Goal: Find contact information: Find contact information

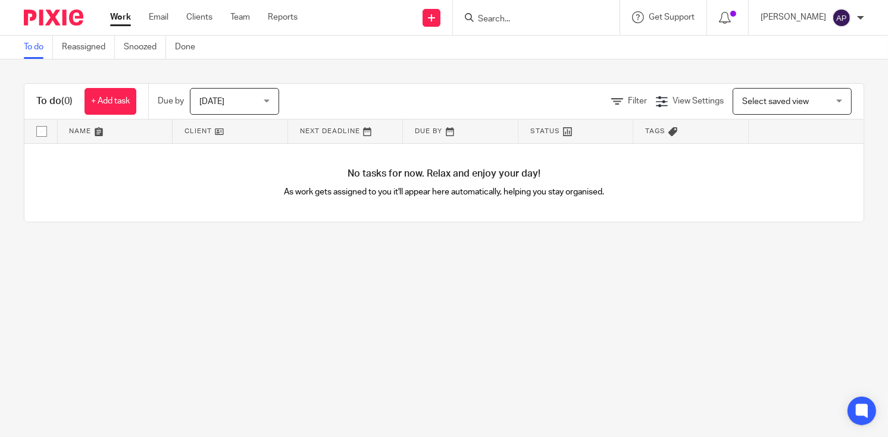
click at [490, 17] on input "Search" at bounding box center [530, 19] width 107 height 11
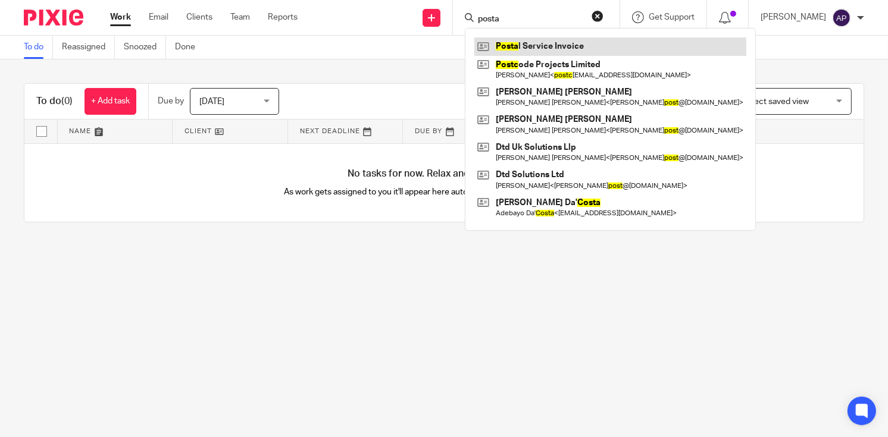
type input "posta"
click at [562, 49] on link at bounding box center [610, 46] width 272 height 18
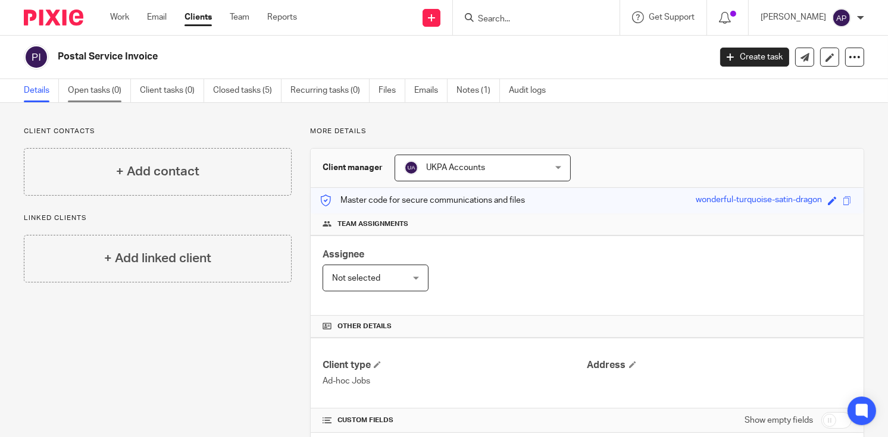
click at [107, 92] on link "Open tasks (0)" at bounding box center [99, 90] width 63 height 23
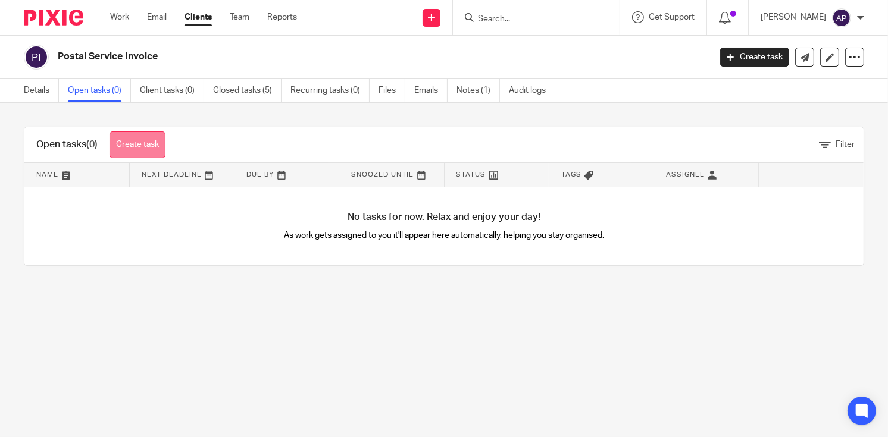
click at [164, 146] on link "Create task" at bounding box center [137, 145] width 56 height 27
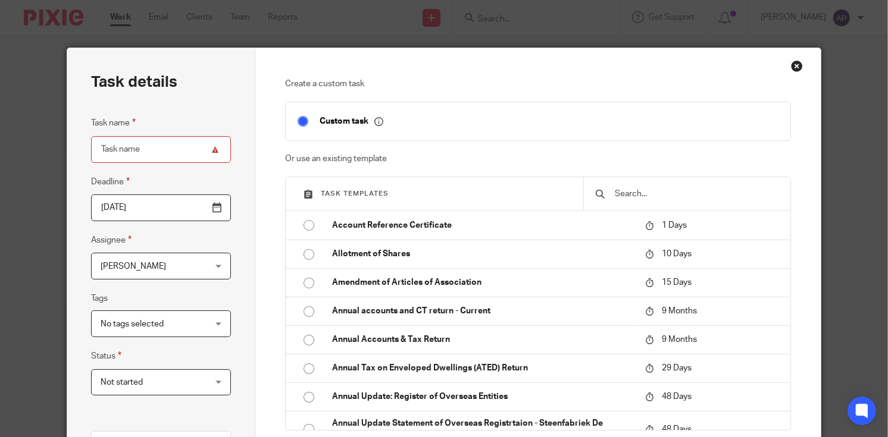
click at [124, 150] on input "Task name" at bounding box center [161, 149] width 140 height 27
paste input "[PERSON_NAME]"
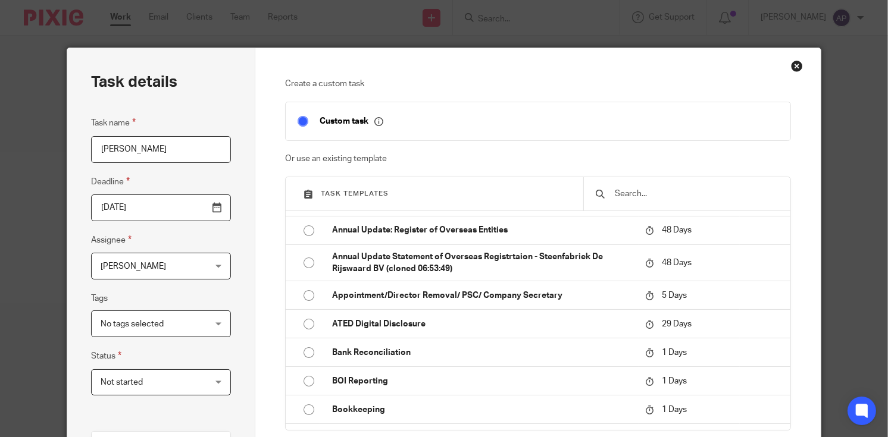
scroll to position [238, 0]
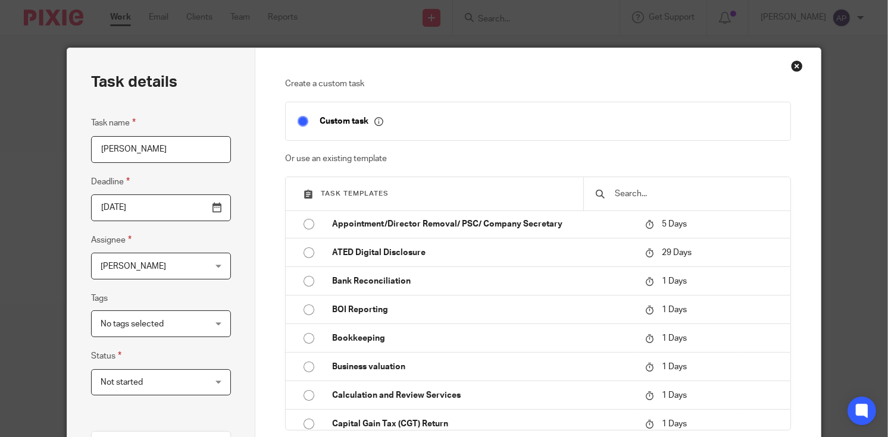
type input "[PERSON_NAME]"
click at [613, 190] on input "text" at bounding box center [695, 193] width 165 height 13
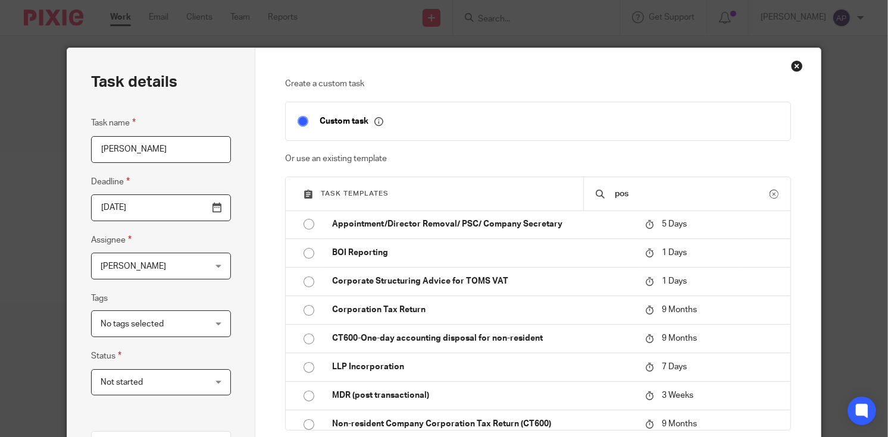
scroll to position [0, 0]
type input "p"
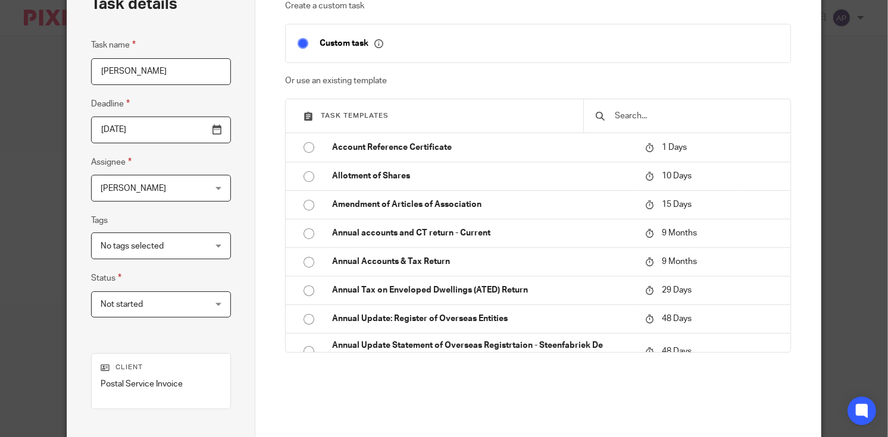
scroll to position [179, 0]
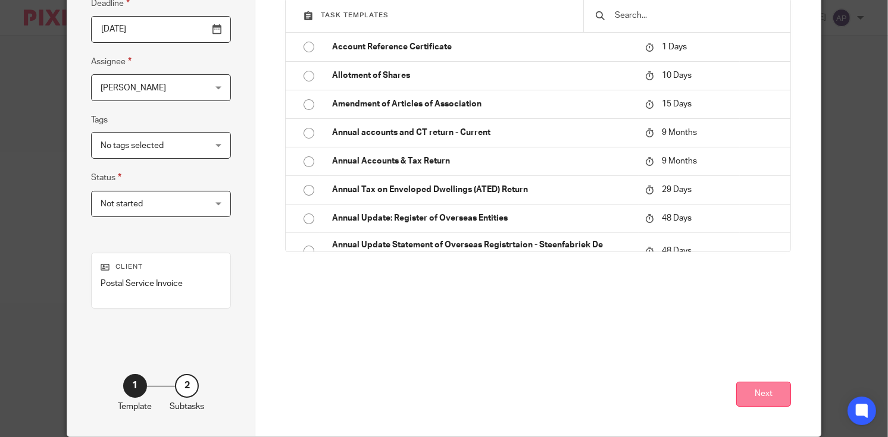
click at [777, 396] on button "Next" at bounding box center [763, 395] width 55 height 26
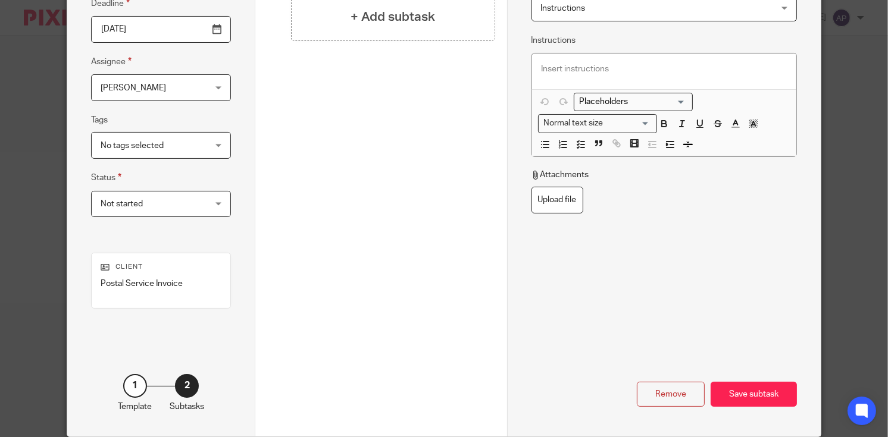
scroll to position [60, 0]
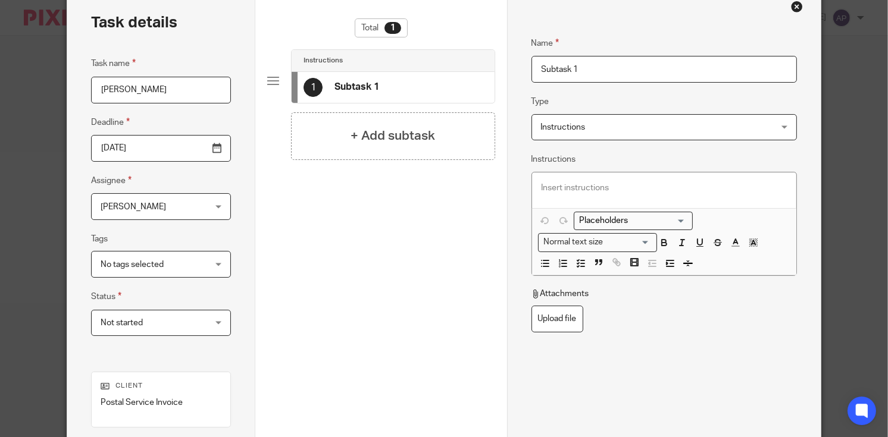
click at [558, 68] on input "Subtask 1" at bounding box center [664, 69] width 266 height 27
click at [576, 67] on input "Subtask 1" at bounding box center [664, 69] width 266 height 27
type input "S"
type input "Post Documents"
click at [350, 131] on h4 "+ Add subtask" at bounding box center [392, 136] width 84 height 18
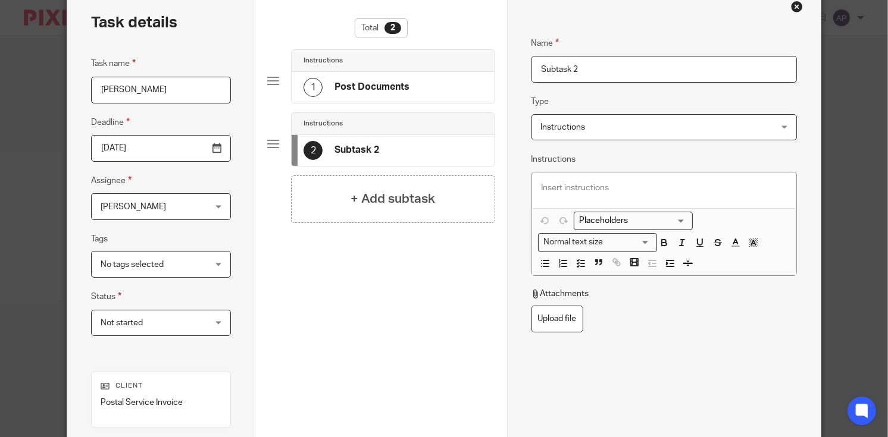
click at [580, 67] on input "Subtask 2" at bounding box center [664, 69] width 266 height 27
click at [572, 70] on input "Subtask 2" at bounding box center [664, 69] width 266 height 27
click at [572, 74] on input "Subtask 2" at bounding box center [664, 69] width 266 height 27
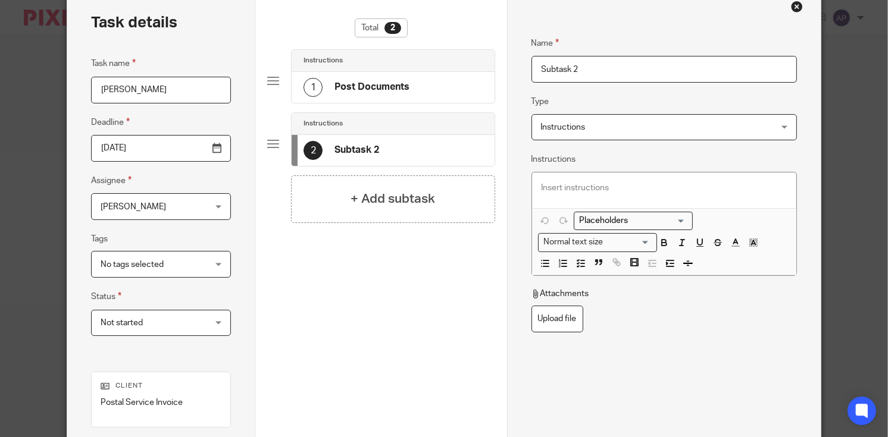
click at [572, 71] on input "Subtask 2" at bounding box center [664, 69] width 266 height 27
drag, startPoint x: 572, startPoint y: 70, endPoint x: 550, endPoint y: 79, distance: 24.3
click at [550, 79] on input "Subtask 2" at bounding box center [664, 69] width 266 height 27
drag, startPoint x: 575, startPoint y: 70, endPoint x: 482, endPoint y: 65, distance: 93.5
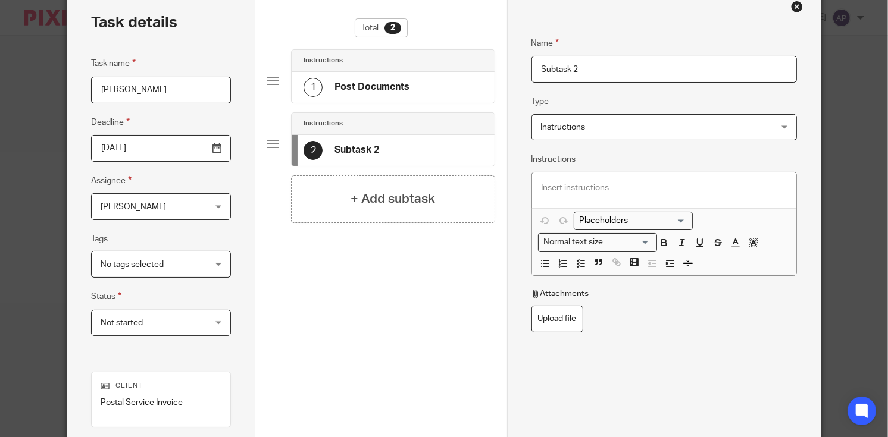
click at [494, 69] on div "Task details Task name Elena Pashevkina Deadline 2025-08-20 Assignee Aieushree …" at bounding box center [443, 272] width 753 height 567
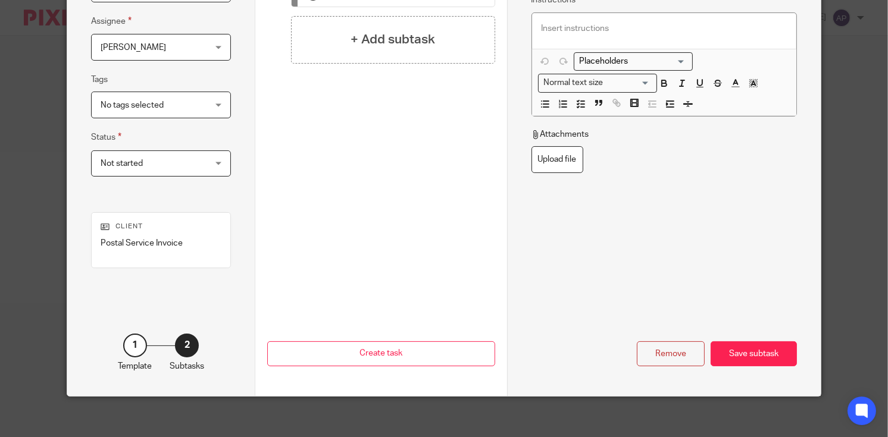
scroll to position [226, 0]
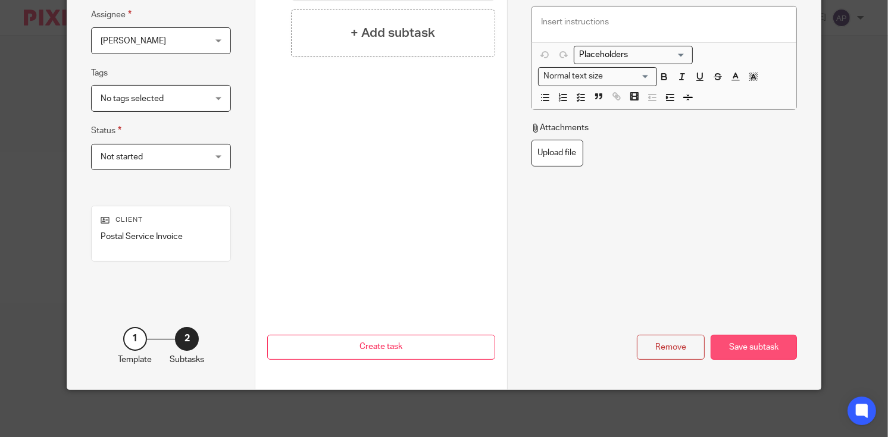
type input "Issue invoice"
click at [762, 343] on div "Save subtask" at bounding box center [753, 348] width 86 height 26
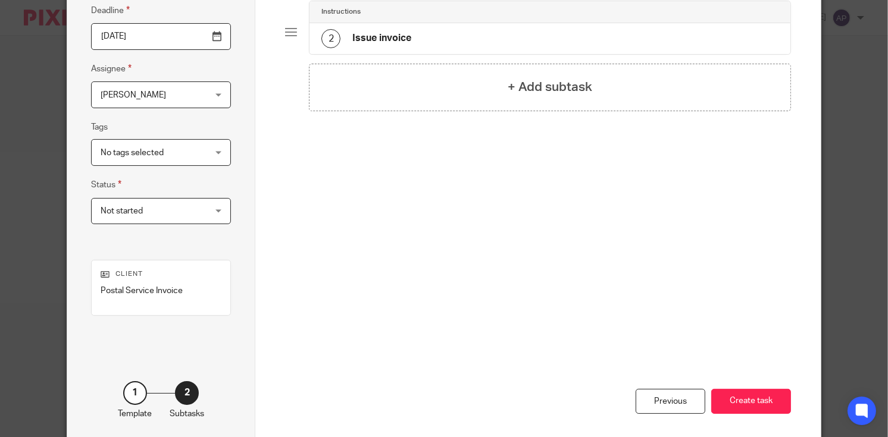
scroll to position [179, 0]
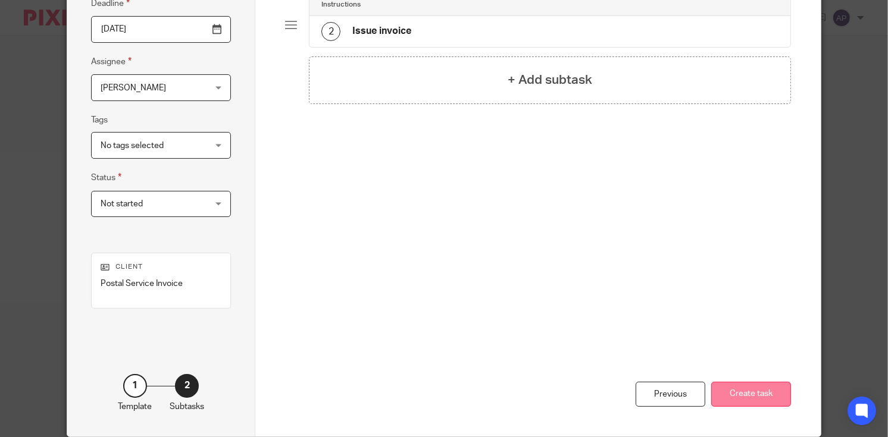
click at [759, 397] on button "Create task" at bounding box center [751, 395] width 80 height 26
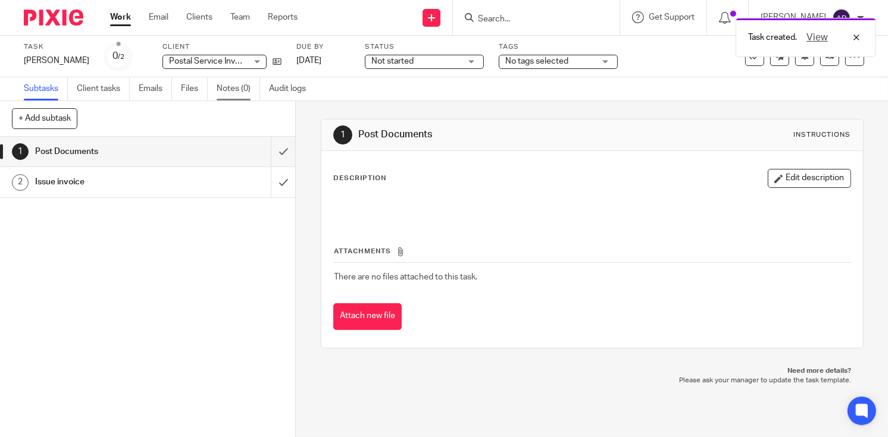
click at [233, 95] on link "Notes (0)" at bounding box center [238, 88] width 43 height 23
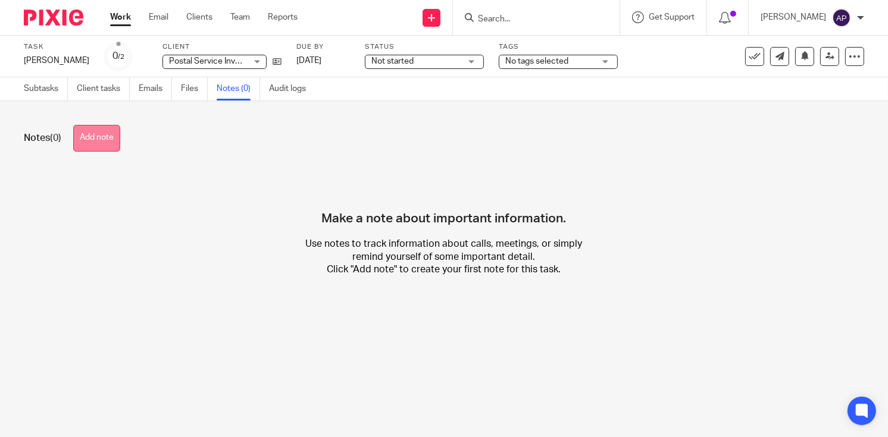
click at [98, 145] on button "Add note" at bounding box center [96, 138] width 47 height 27
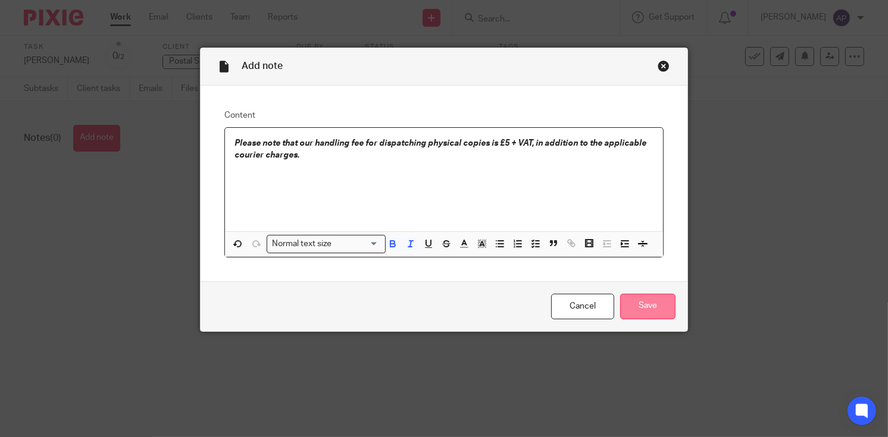
click at [633, 302] on input "Save" at bounding box center [647, 307] width 55 height 26
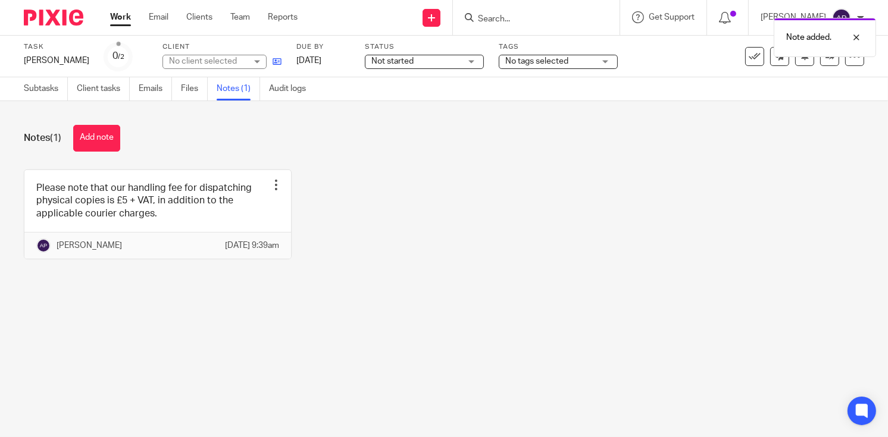
click at [278, 65] on icon at bounding box center [277, 61] width 9 height 9
click at [99, 93] on link "Client tasks" at bounding box center [103, 88] width 53 height 23
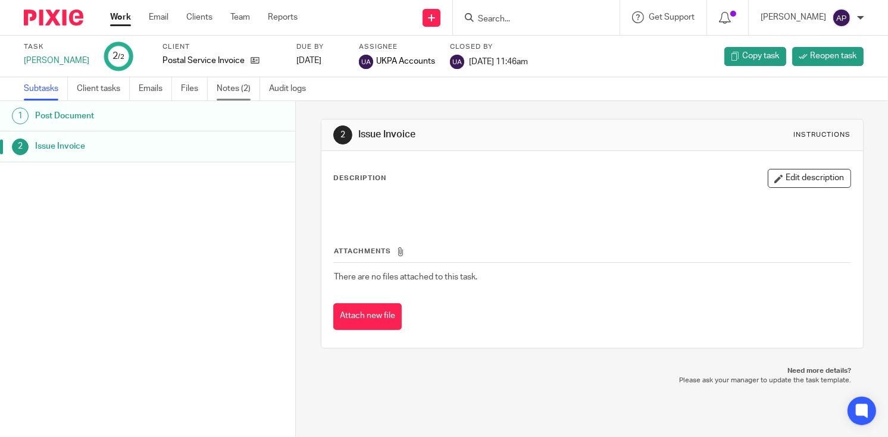
click at [217, 90] on link "Notes (2)" at bounding box center [238, 88] width 43 height 23
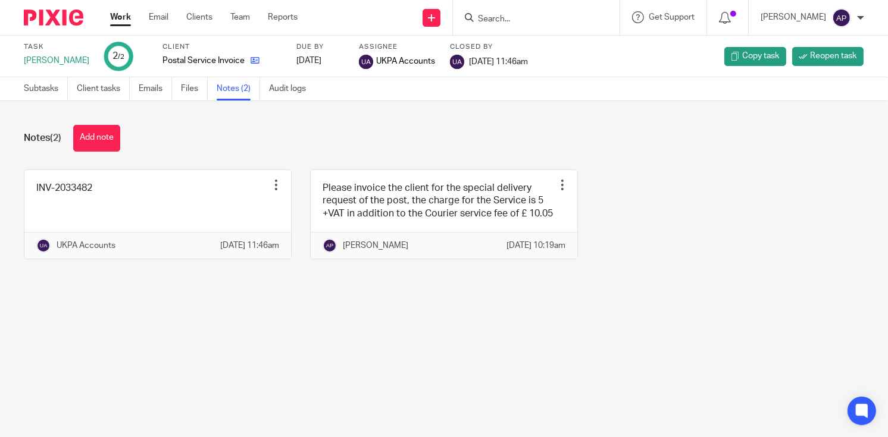
click at [251, 62] on icon at bounding box center [255, 60] width 9 height 9
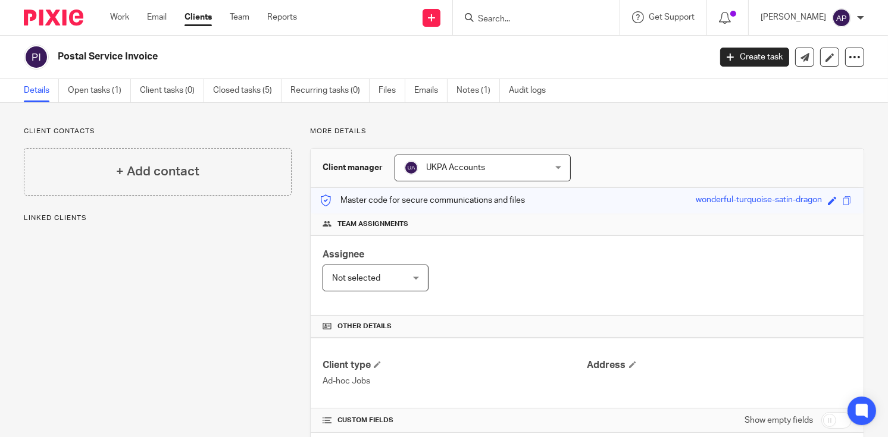
click at [229, 99] on link "Closed tasks (5)" at bounding box center [247, 90] width 68 height 23
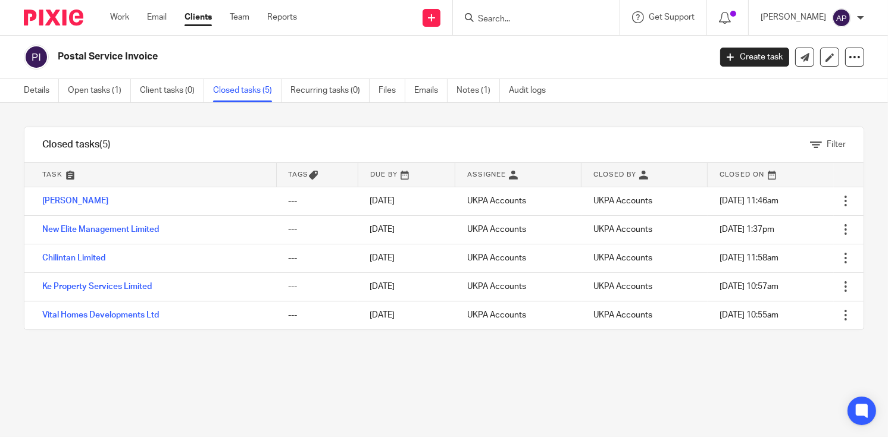
click at [115, 316] on link "Vital Homes Developments Ltd" at bounding box center [100, 315] width 117 height 8
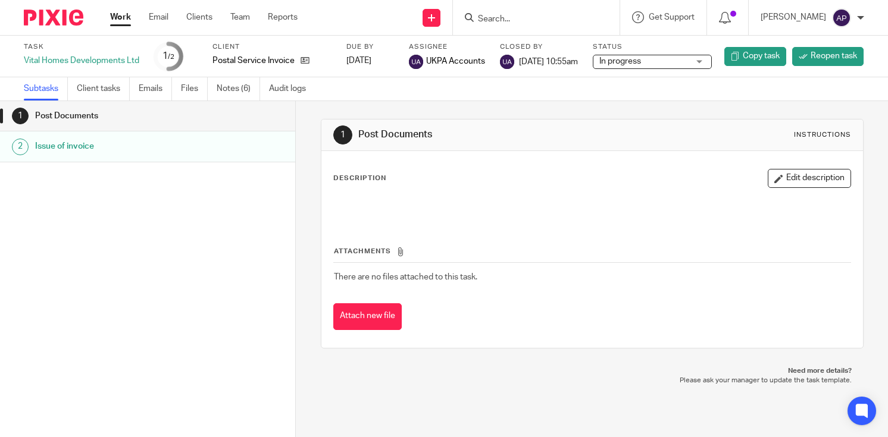
click at [233, 92] on link "Notes (6)" at bounding box center [238, 88] width 43 height 23
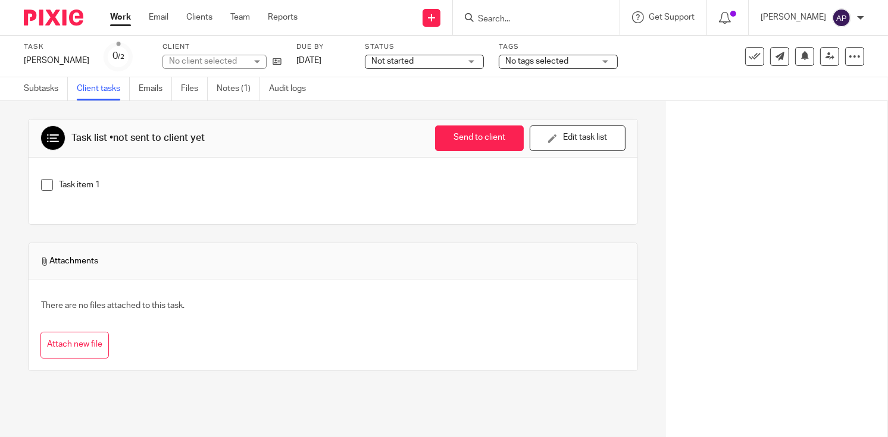
click at [37, 95] on link "Subtasks" at bounding box center [46, 88] width 44 height 23
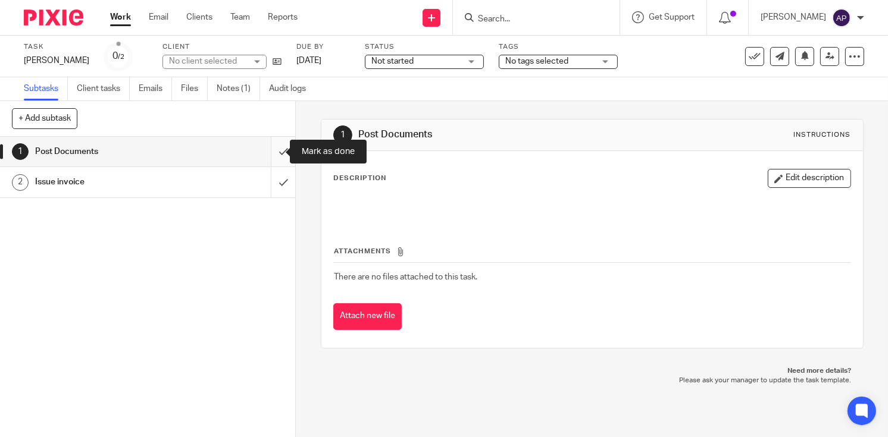
click at [269, 151] on input "submit" at bounding box center [147, 152] width 295 height 30
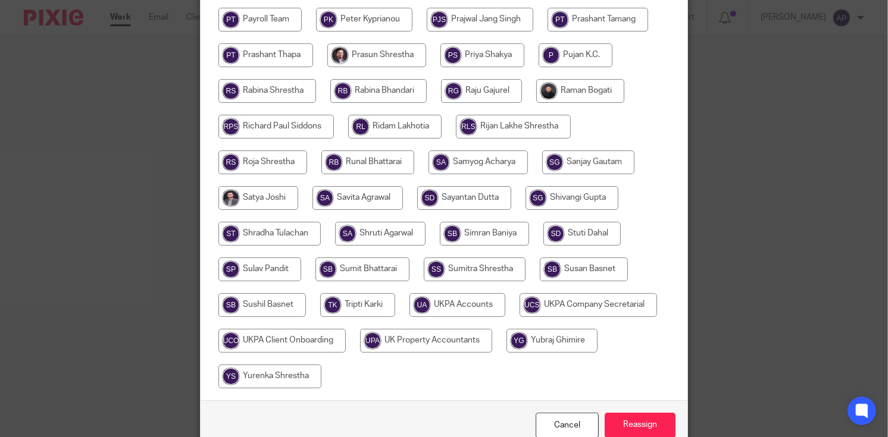
scroll to position [661, 0]
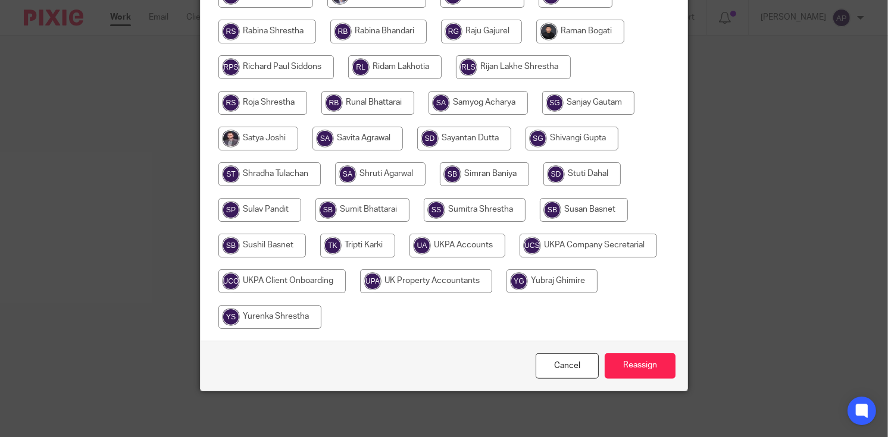
click at [459, 246] on input "radio" at bounding box center [457, 246] width 96 height 24
radio input "true"
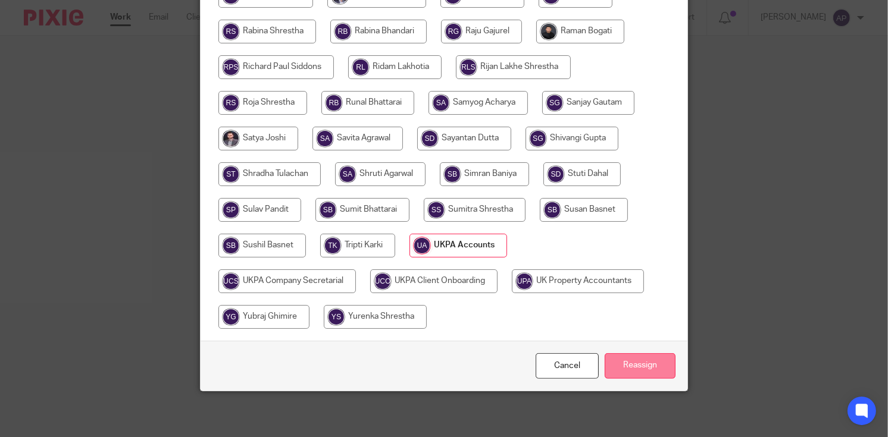
click at [628, 362] on input "Reassign" at bounding box center [640, 366] width 71 height 26
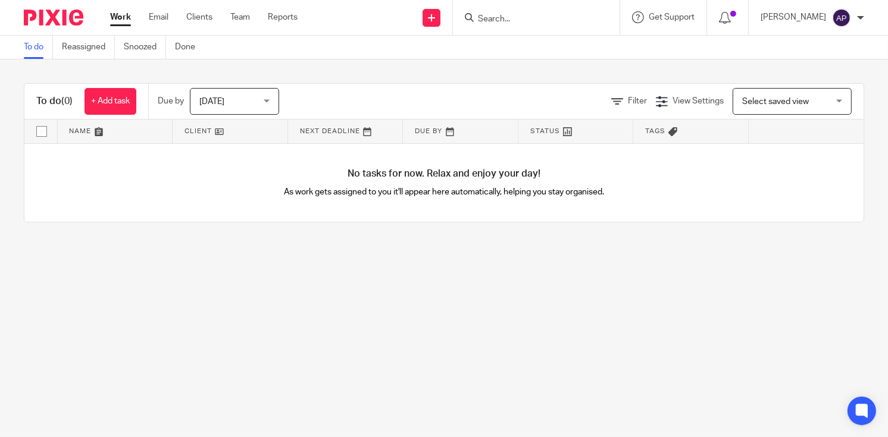
click at [497, 21] on input "Search" at bounding box center [530, 19] width 107 height 11
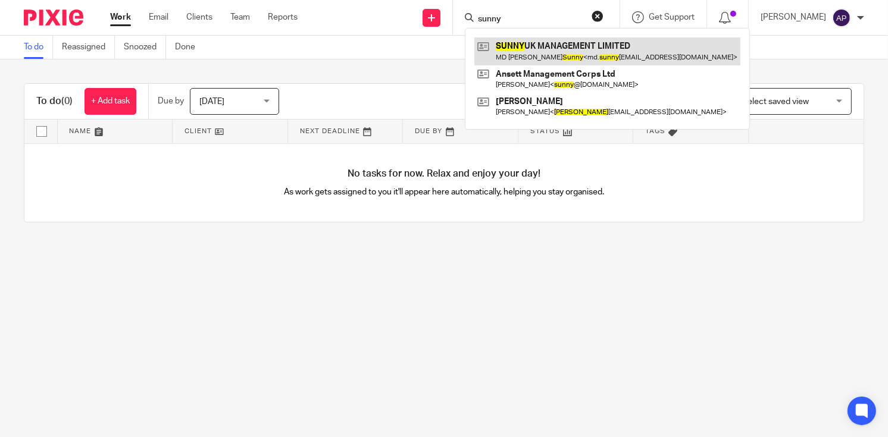
type input "sunny"
click at [572, 42] on link at bounding box center [607, 50] width 266 height 27
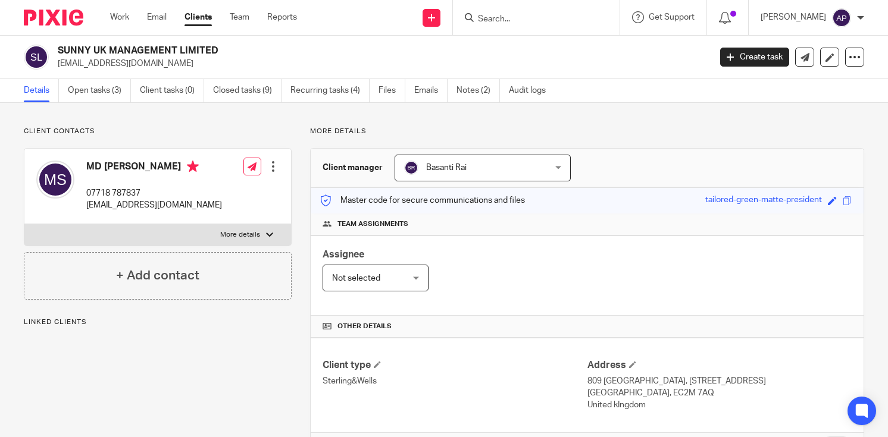
click at [227, 47] on h2 "SUNNY UK MANAGEMENT LIMITED" at bounding box center [315, 51] width 515 height 12
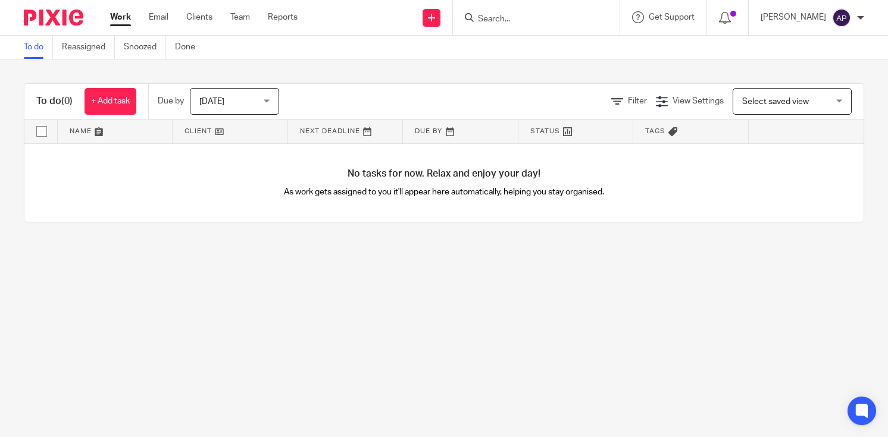
click at [497, 15] on input "Search" at bounding box center [530, 19] width 107 height 11
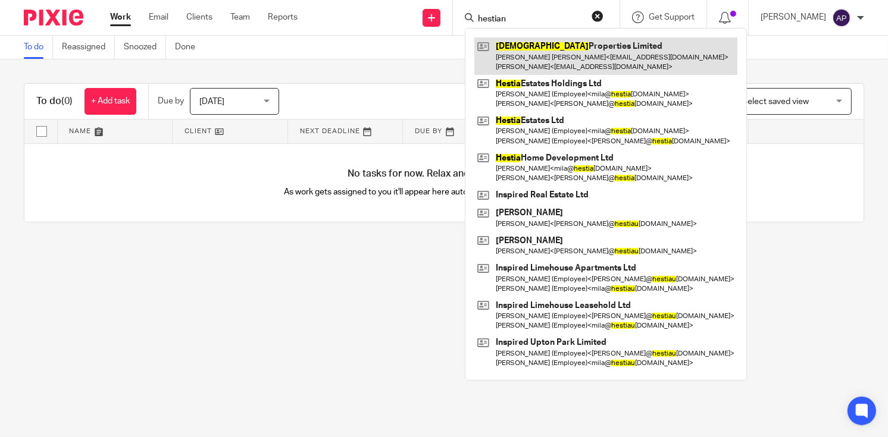
type input "hestian"
click at [541, 66] on link at bounding box center [605, 55] width 263 height 37
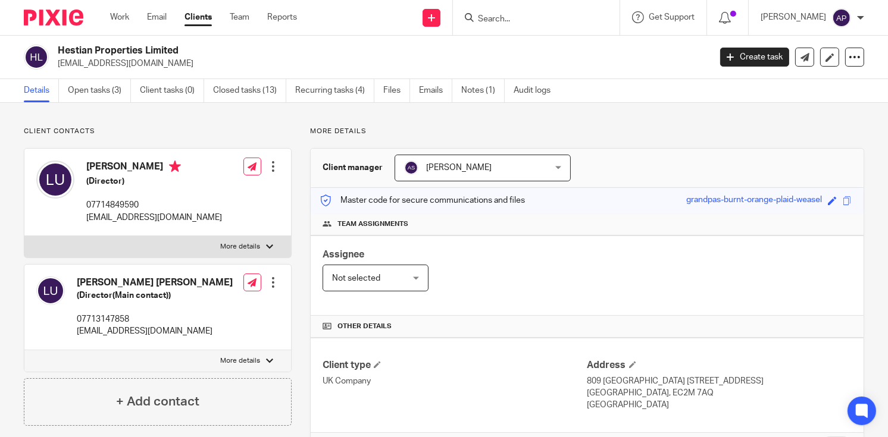
drag, startPoint x: 58, startPoint y: 48, endPoint x: 195, endPoint y: 46, distance: 137.5
click at [195, 46] on h2 "Hestian Properties Limited" at bounding box center [315, 51] width 515 height 12
copy h2 "Hestian Properties Limited"
click at [58, 61] on p "[EMAIL_ADDRESS][DOMAIN_NAME]" at bounding box center [380, 64] width 644 height 12
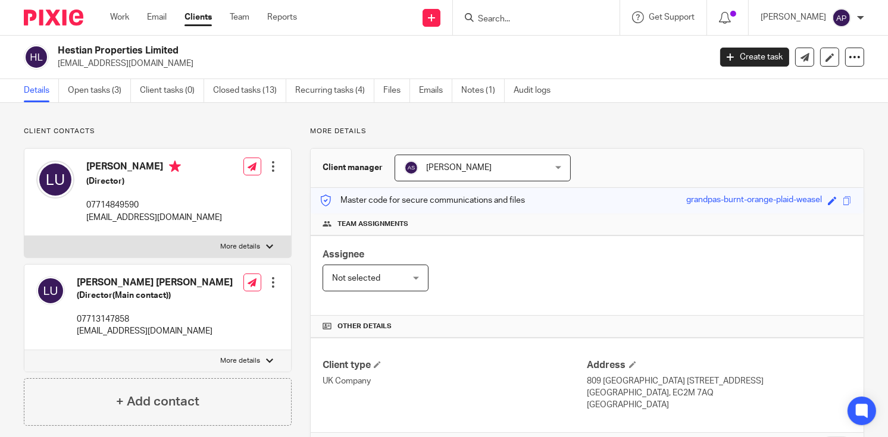
drag, startPoint x: 57, startPoint y: 61, endPoint x: 177, endPoint y: 60, distance: 120.2
click at [177, 60] on div "Hestian Properties Limited lukeunsworth44@gmail.com" at bounding box center [363, 57] width 678 height 25
copy p "[EMAIL_ADDRESS][DOMAIN_NAME]"
click at [98, 165] on h4 "Lily Ann Unsworth" at bounding box center [154, 168] width 136 height 15
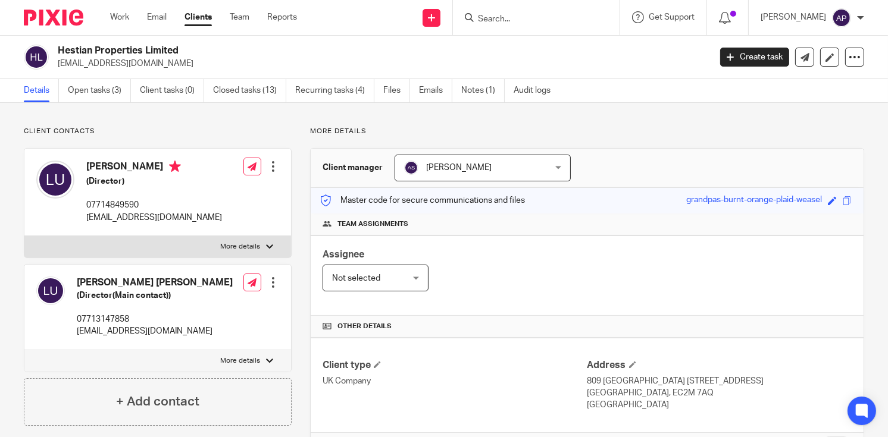
copy h4 "Lily"
click at [487, 17] on input "Search" at bounding box center [530, 19] width 107 height 11
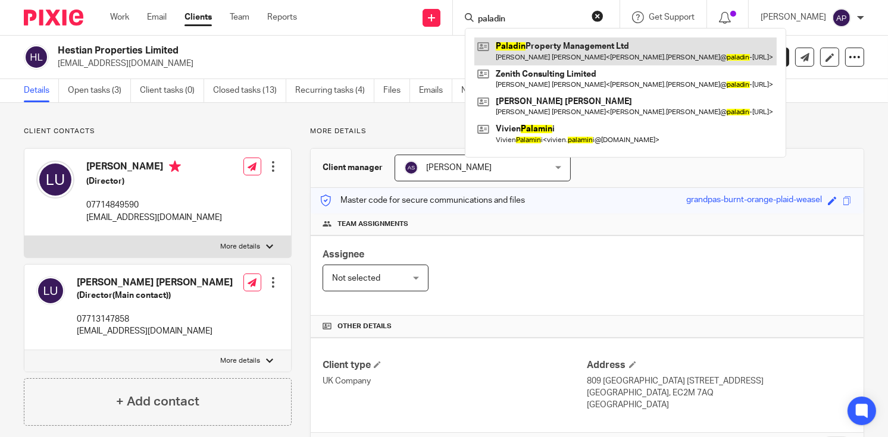
type input "paladin"
click at [561, 43] on link at bounding box center [625, 50] width 302 height 27
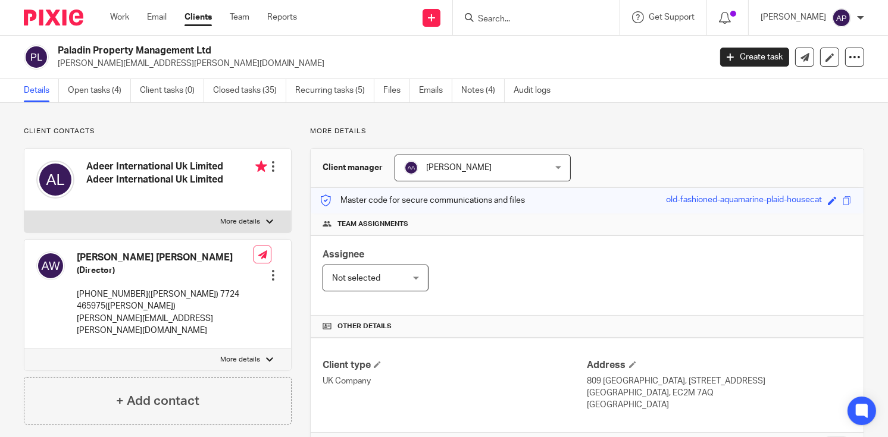
click at [217, 48] on h2 "Paladin Property Management Ltd" at bounding box center [315, 51] width 515 height 12
drag, startPoint x: 58, startPoint y: 64, endPoint x: 209, endPoint y: 64, distance: 151.1
click at [209, 64] on p "[PERSON_NAME][EMAIL_ADDRESS][PERSON_NAME][DOMAIN_NAME]" at bounding box center [380, 64] width 644 height 12
copy p "[PERSON_NAME][EMAIL_ADDRESS][PERSON_NAME][DOMAIN_NAME]"
click at [90, 258] on h4 "[PERSON_NAME] [PERSON_NAME]" at bounding box center [165, 258] width 177 height 12
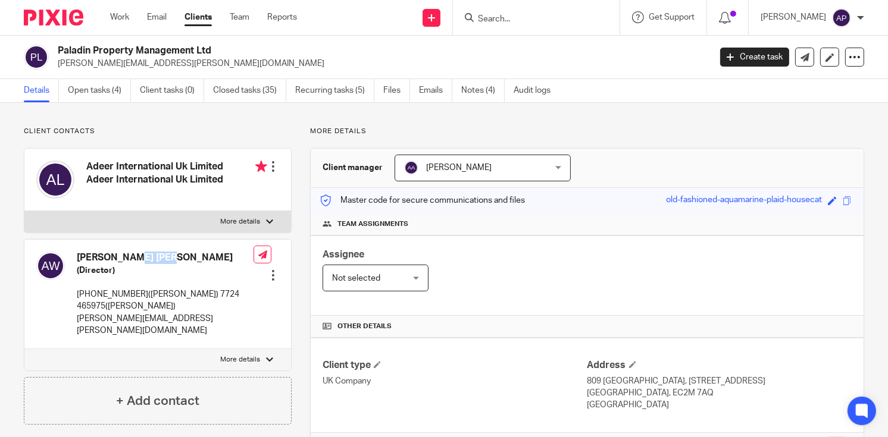
click at [90, 258] on h4 "[PERSON_NAME] [PERSON_NAME]" at bounding box center [165, 258] width 177 height 12
copy h4 "[PERSON_NAME]"
drag, startPoint x: 58, startPoint y: 49, endPoint x: 223, endPoint y: 47, distance: 164.8
click at [223, 47] on h2 "Paladin Property Management Ltd" at bounding box center [315, 51] width 515 height 12
copy h2 "Paladin Property Management Ltd"
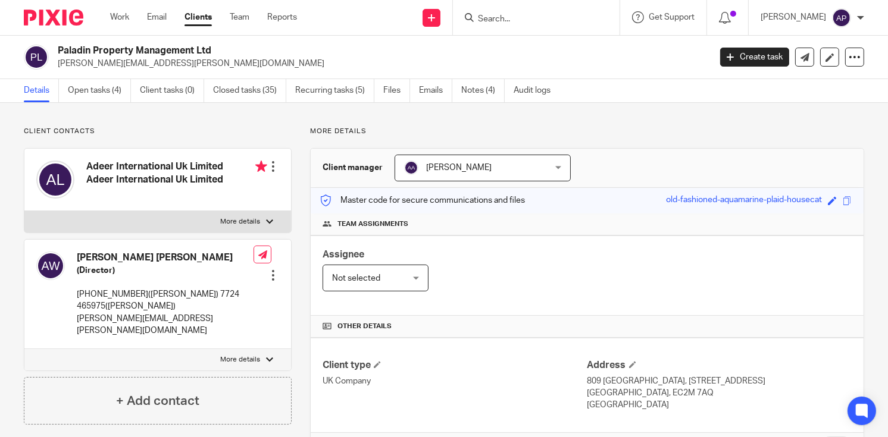
click at [515, 20] on input "Search" at bounding box center [530, 19] width 107 height 11
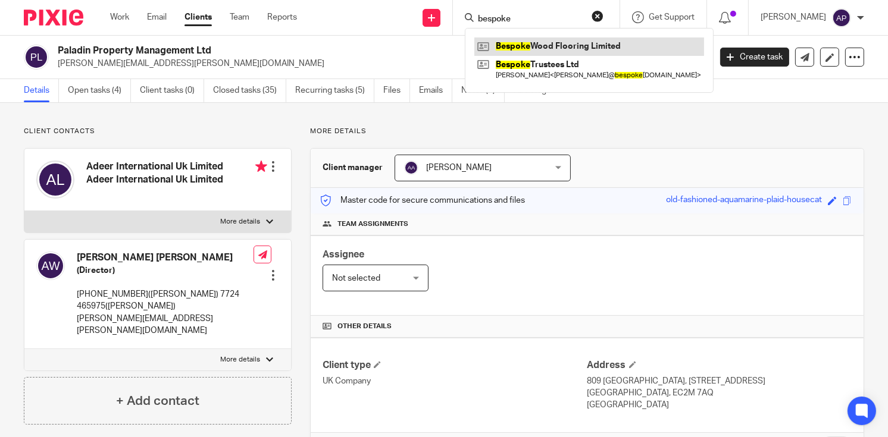
type input "bespoke"
click at [576, 39] on link at bounding box center [589, 46] width 230 height 18
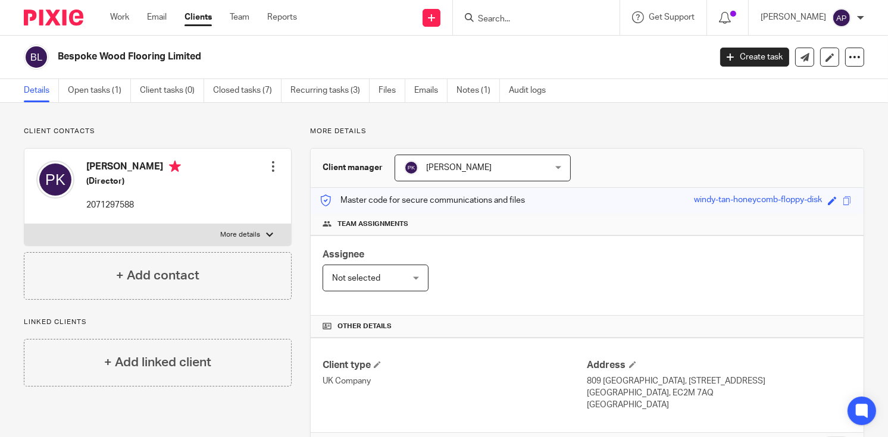
click at [496, 21] on input "Search" at bounding box center [530, 19] width 107 height 11
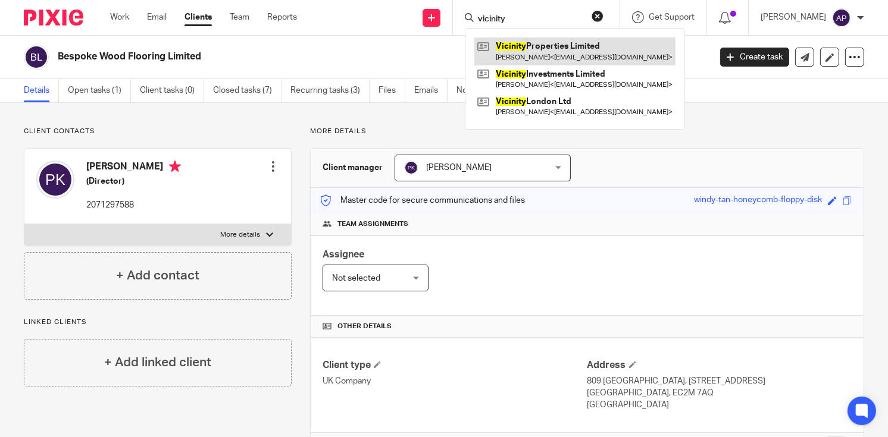
type input "vicinity"
click at [548, 43] on link at bounding box center [574, 50] width 201 height 27
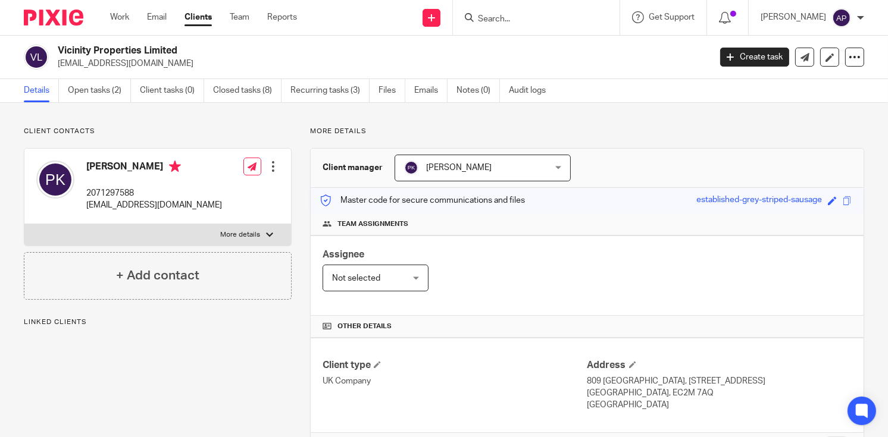
drag, startPoint x: 59, startPoint y: 48, endPoint x: 188, endPoint y: 48, distance: 129.1
click at [188, 48] on h2 "Vicinity Properties Limited" at bounding box center [315, 51] width 515 height 12
copy h2 "Vicinity Properties Limited"
drag, startPoint x: 57, startPoint y: 64, endPoint x: 173, endPoint y: 64, distance: 116.0
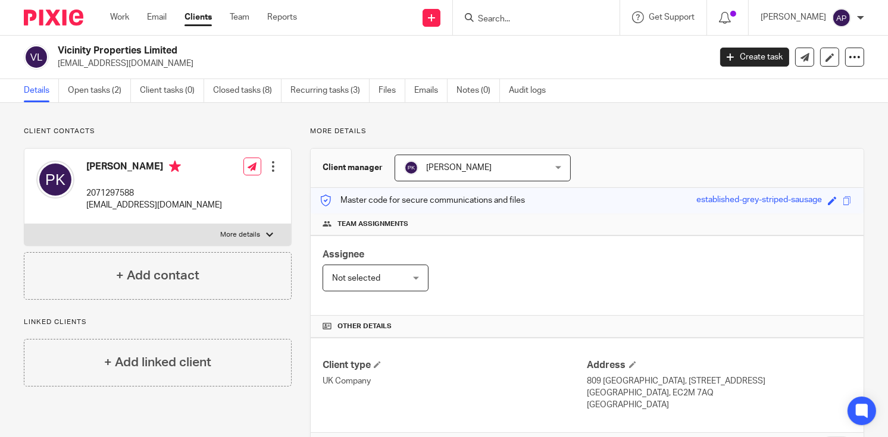
click at [173, 64] on p "petekyprianou1@gmail.com" at bounding box center [380, 64] width 644 height 12
copy p "petekyprianou1@gmail.com"
click at [508, 21] on input "Search" at bounding box center [530, 19] width 107 height 11
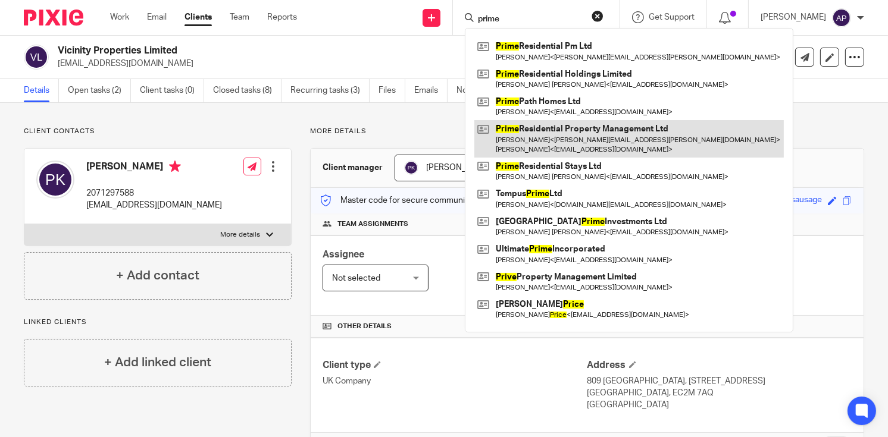
type input "prime"
click at [611, 134] on link at bounding box center [628, 138] width 309 height 37
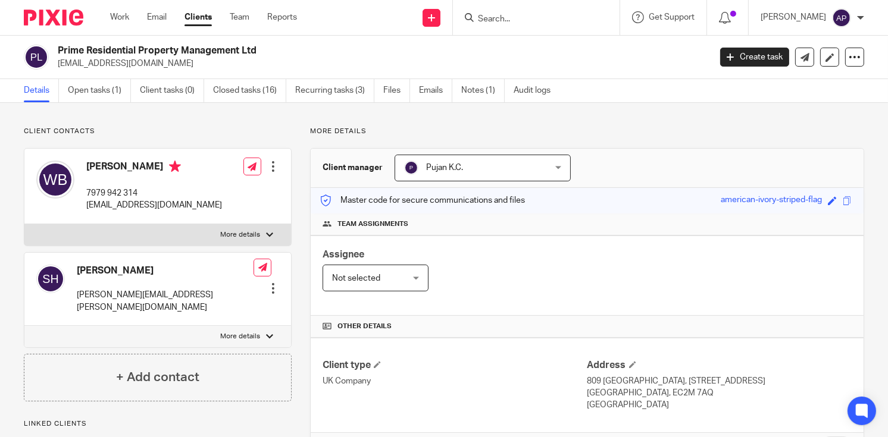
drag, startPoint x: 59, startPoint y: 49, endPoint x: 266, endPoint y: 49, distance: 207.1
click at [266, 49] on h2 "Prime Residential Property Management Ltd" at bounding box center [315, 51] width 515 height 12
copy h2 "Prime Residential Property Management Ltd"
drag, startPoint x: 57, startPoint y: 62, endPoint x: 214, endPoint y: 62, distance: 157.1
click at [214, 62] on p "[EMAIL_ADDRESS][DOMAIN_NAME]" at bounding box center [380, 64] width 644 height 12
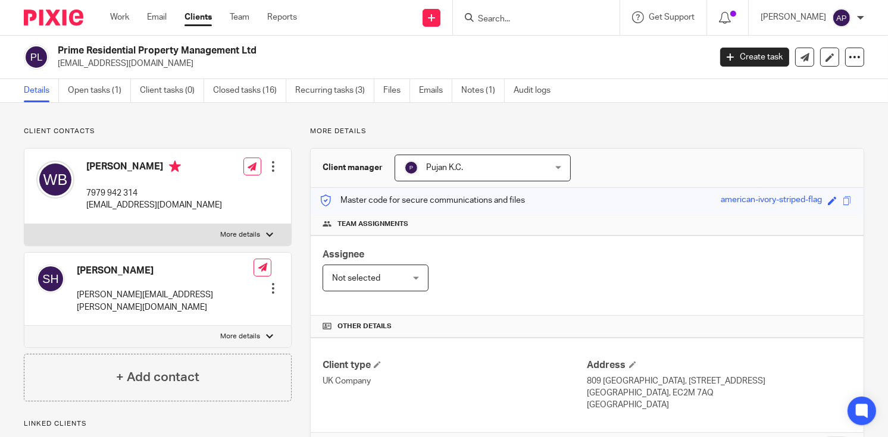
copy p "[EMAIL_ADDRESS][DOMAIN_NAME]"
click at [99, 164] on h4 "[PERSON_NAME]" at bounding box center [154, 168] width 136 height 15
copy h4 "Will"
click at [514, 18] on input "Search" at bounding box center [530, 19] width 107 height 11
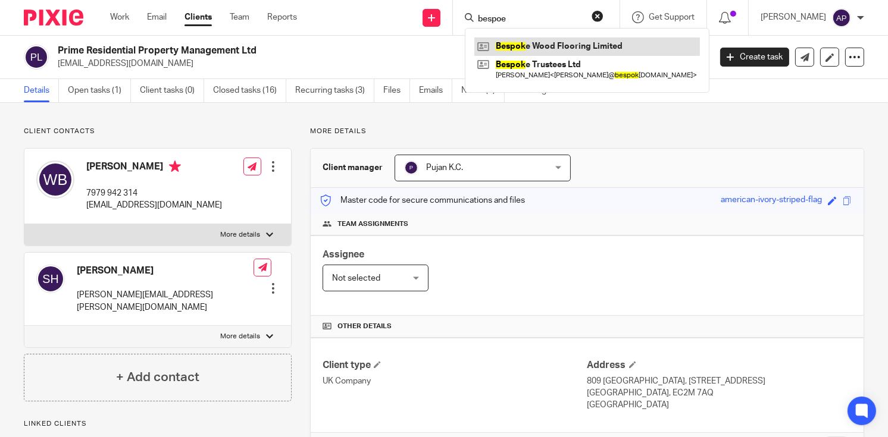
type input "bespoe"
click at [586, 48] on link at bounding box center [587, 46] width 226 height 18
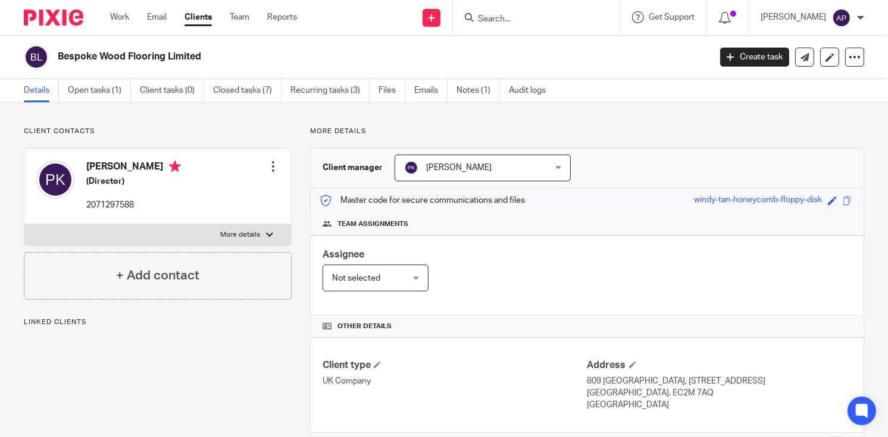
drag, startPoint x: 0, startPoint y: 0, endPoint x: 217, endPoint y: 55, distance: 224.1
click at [217, 55] on h2 "Bespoke Wood Flooring Limited" at bounding box center [315, 57] width 515 height 12
copy h2 "Bespoke Wood Flooring Limited"
click at [516, 19] on input "Search" at bounding box center [530, 19] width 107 height 11
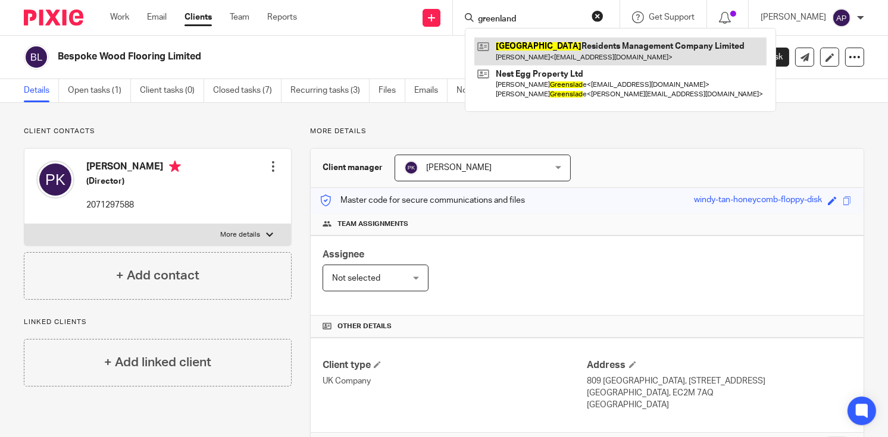
type input "greenland"
click at [652, 45] on link at bounding box center [620, 50] width 292 height 27
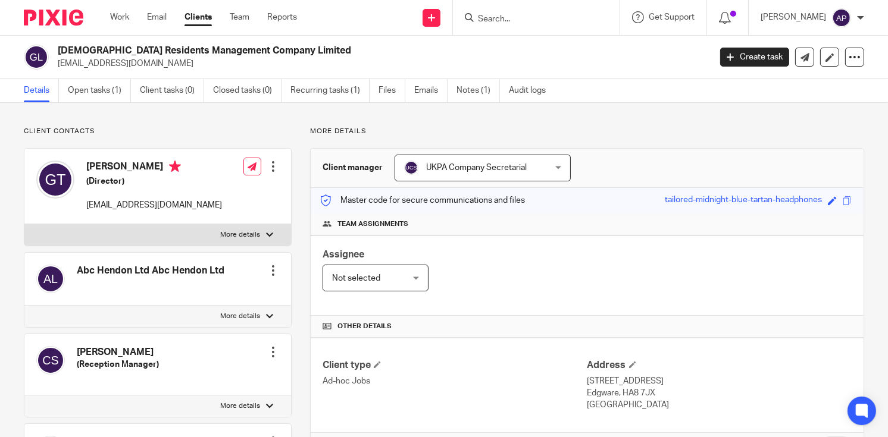
drag, startPoint x: 56, startPoint y: 49, endPoint x: 304, endPoint y: 49, distance: 248.1
click at [304, 49] on div "[DEMOGRAPHIC_DATA] Residents Management Company Limited [EMAIL_ADDRESS][DOMAIN_…" at bounding box center [363, 57] width 678 height 25
copy h2 "[DEMOGRAPHIC_DATA] Residents Management Company Limited"
click at [340, 87] on link "Recurring tasks (1)" at bounding box center [329, 90] width 79 height 23
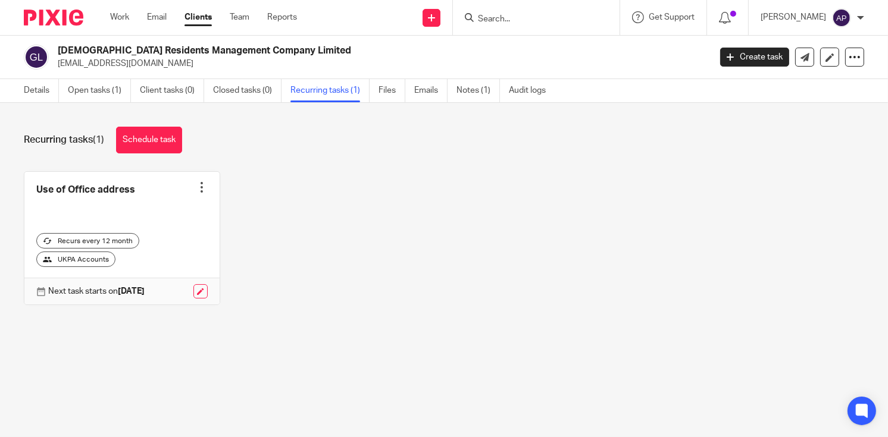
drag, startPoint x: 56, startPoint y: 62, endPoint x: 149, endPoint y: 62, distance: 93.4
click at [149, 62] on div "[DEMOGRAPHIC_DATA] Residents Management Company Limited [EMAIL_ADDRESS][DOMAIN_…" at bounding box center [363, 57] width 678 height 25
copy p "[EMAIL_ADDRESS][DOMAIN_NAME]"
click at [37, 92] on link "Details" at bounding box center [41, 90] width 35 height 23
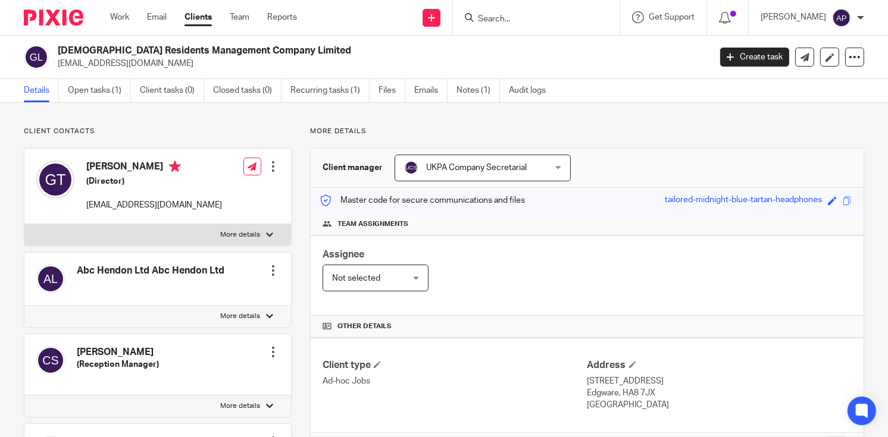
click at [505, 13] on form at bounding box center [540, 17] width 127 height 15
click at [503, 17] on input "Search" at bounding box center [530, 19] width 107 height 11
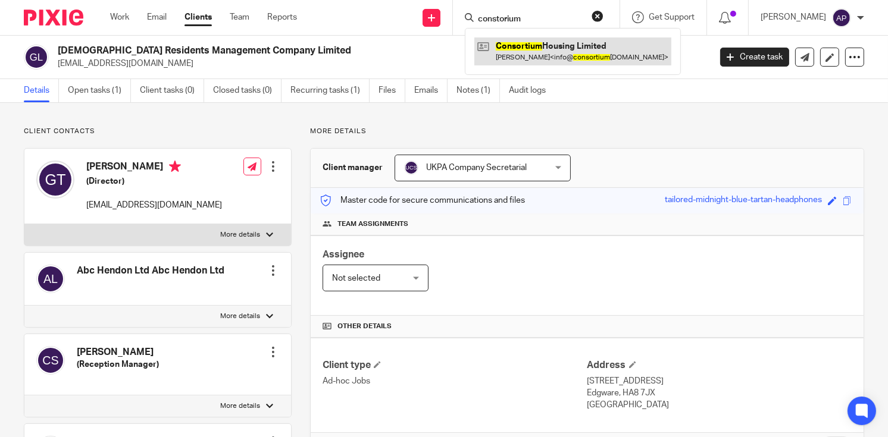
type input "constorium"
click at [561, 42] on link at bounding box center [572, 50] width 197 height 27
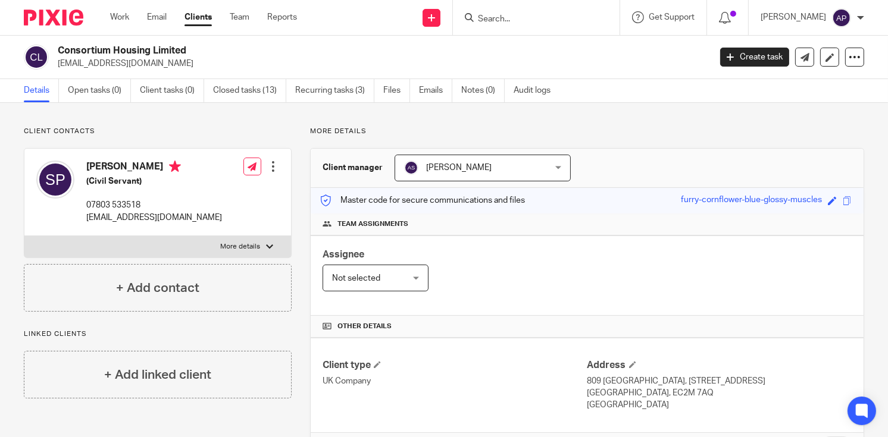
click at [524, 20] on input "Search" at bounding box center [530, 19] width 107 height 11
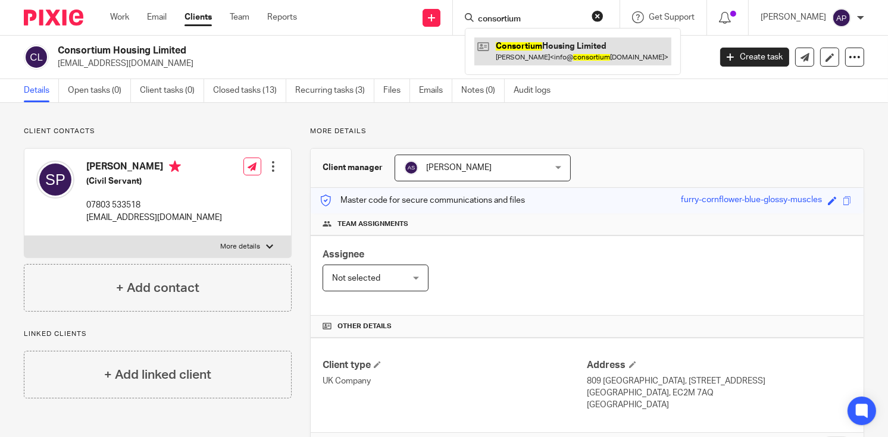
type input "consortium"
click at [553, 53] on link at bounding box center [572, 50] width 197 height 27
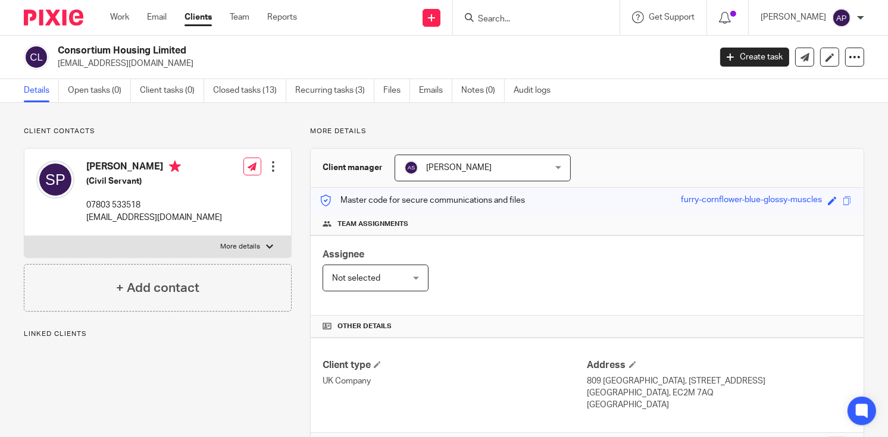
drag, startPoint x: 55, startPoint y: 48, endPoint x: 196, endPoint y: 46, distance: 140.5
click at [196, 46] on div "Consortium Housing Limited info@consortiumhousing.com" at bounding box center [363, 57] width 678 height 25
copy h2 "Consortium Housing Limited"
drag, startPoint x: 56, startPoint y: 61, endPoint x: 180, endPoint y: 64, distance: 123.8
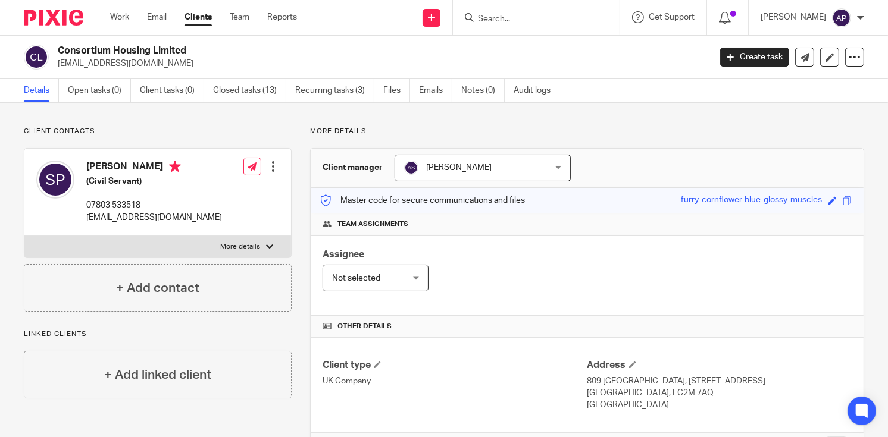
click at [180, 64] on div "Consortium Housing Limited info@consortiumhousing.com" at bounding box center [363, 57] width 678 height 25
copy p "info@consortiumhousing.com"
click at [107, 166] on h4 "Shalisha Patrick" at bounding box center [154, 168] width 136 height 15
copy h4 "Shalisha"
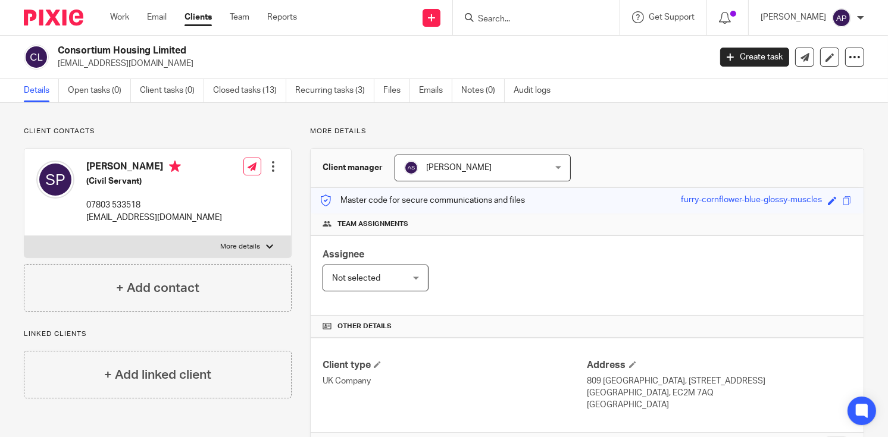
click at [514, 21] on input "Search" at bounding box center [530, 19] width 107 height 11
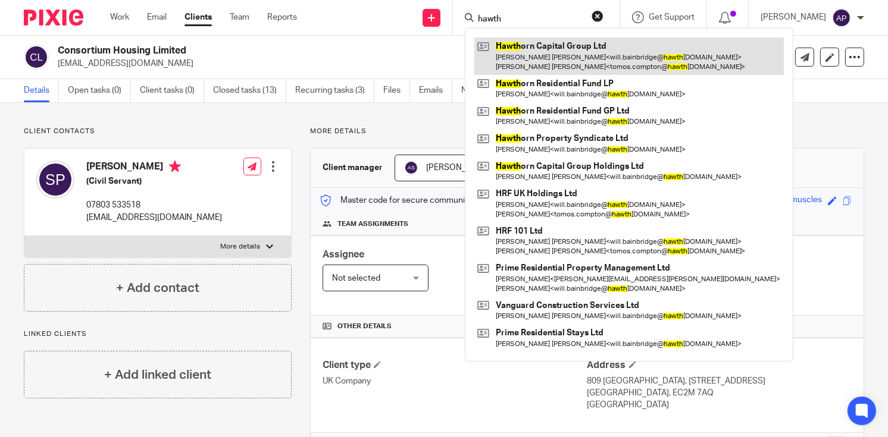
type input "hawth"
click at [600, 43] on link at bounding box center [628, 55] width 309 height 37
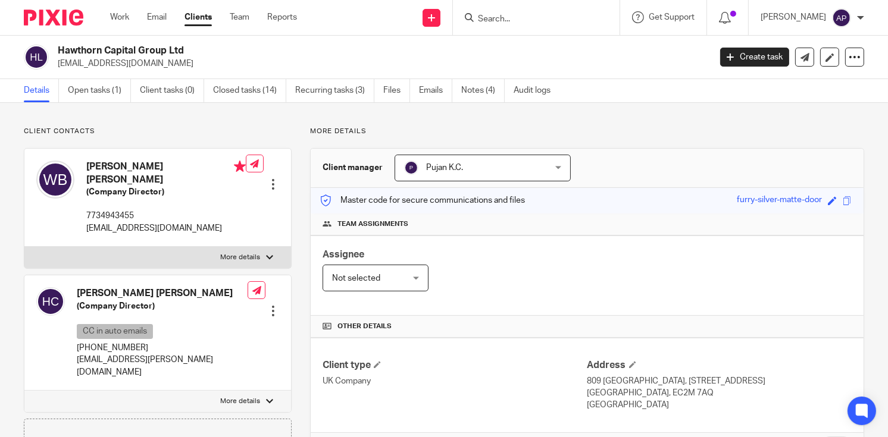
drag, startPoint x: 57, startPoint y: 47, endPoint x: 216, endPoint y: 51, distance: 159.5
click at [216, 51] on div "Hawthorn Capital Group Ltd [EMAIL_ADDRESS][DOMAIN_NAME]" at bounding box center [363, 57] width 678 height 25
copy h2 "Hawthorn Capital Group Ltd"
drag, startPoint x: 57, startPoint y: 61, endPoint x: 208, endPoint y: 71, distance: 150.9
click at [208, 71] on div "Hawthorn Capital Group Ltd [EMAIL_ADDRESS][DOMAIN_NAME] Create task Update from…" at bounding box center [444, 57] width 888 height 43
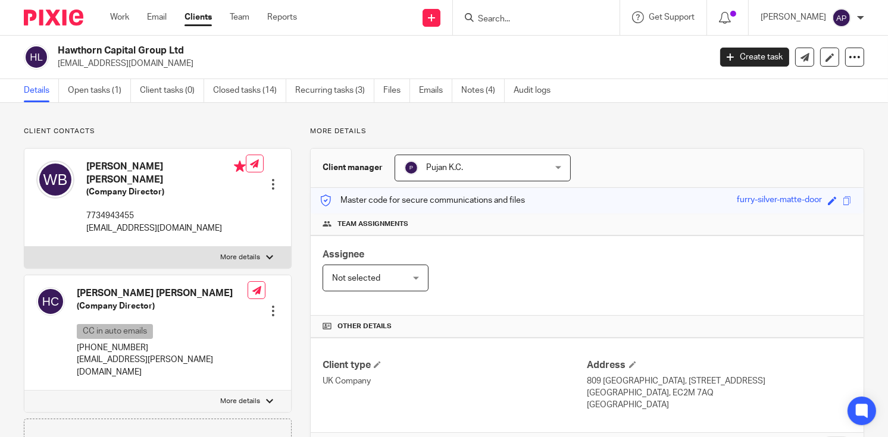
copy p "[EMAIL_ADDRESS][DOMAIN_NAME]"
click at [97, 166] on h4 "[PERSON_NAME] [PERSON_NAME]" at bounding box center [165, 174] width 159 height 26
copy h4 "[PERSON_NAME]"
click at [516, 20] on input "Search" at bounding box center [530, 19] width 107 height 11
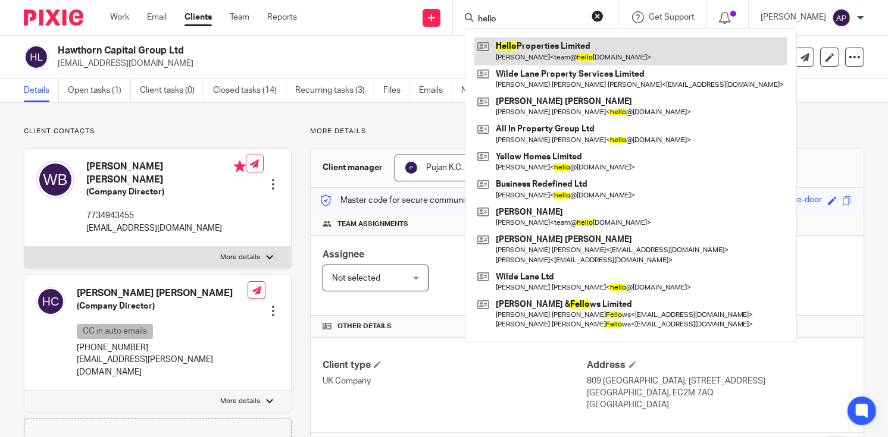
type input "hello"
click at [569, 43] on link at bounding box center [630, 50] width 313 height 27
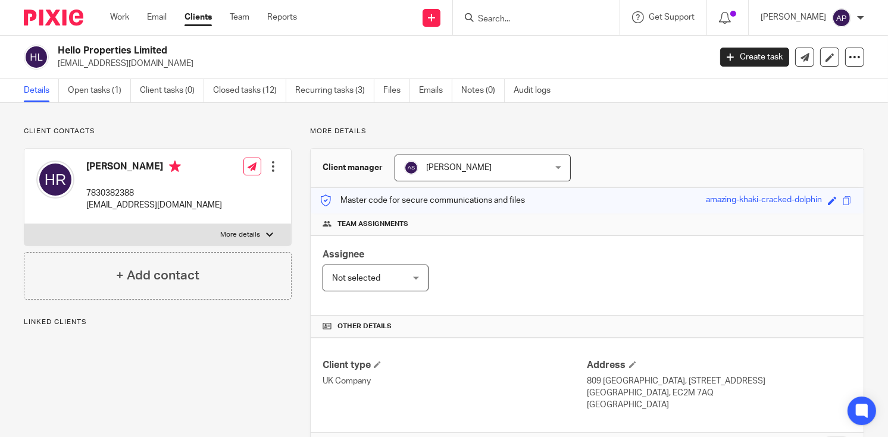
drag, startPoint x: 57, startPoint y: 49, endPoint x: 170, endPoint y: 49, distance: 112.5
click at [170, 49] on h2 "Hello Properties Limited" at bounding box center [315, 51] width 515 height 12
copy h2 "Hello Properties Limited"
drag, startPoint x: 57, startPoint y: 62, endPoint x: 171, endPoint y: 62, distance: 114.2
click at [171, 62] on div "Hello Properties Limited team@helloproperties.co.uk" at bounding box center [363, 57] width 678 height 25
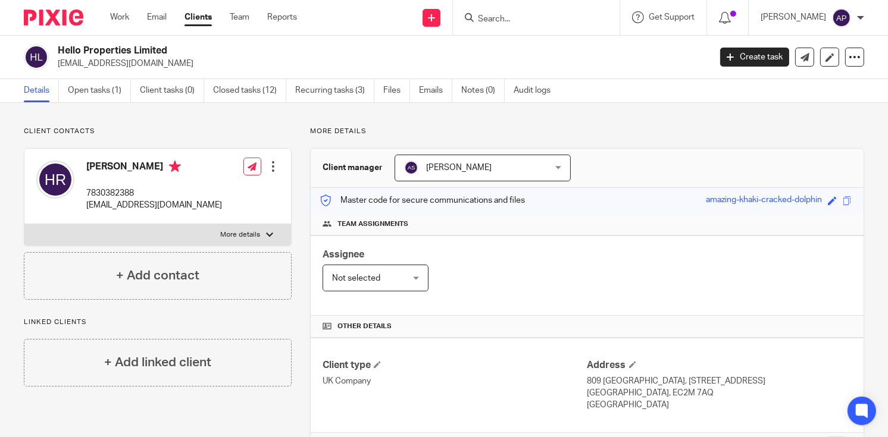
copy p "team@helloproperties.co.uk"
click at [96, 162] on h4 "Henry Robert" at bounding box center [154, 168] width 136 height 15
copy h4 "Henry"
click at [500, 15] on input "Search" at bounding box center [530, 19] width 107 height 11
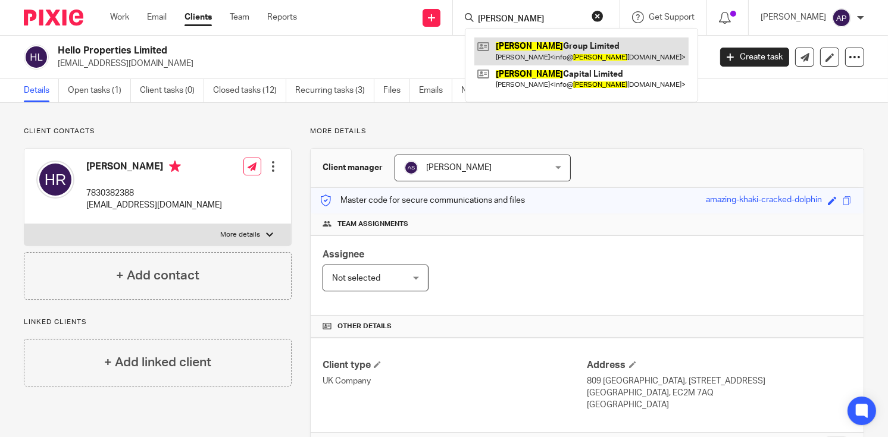
type input "husson"
click at [577, 52] on link at bounding box center [581, 50] width 214 height 27
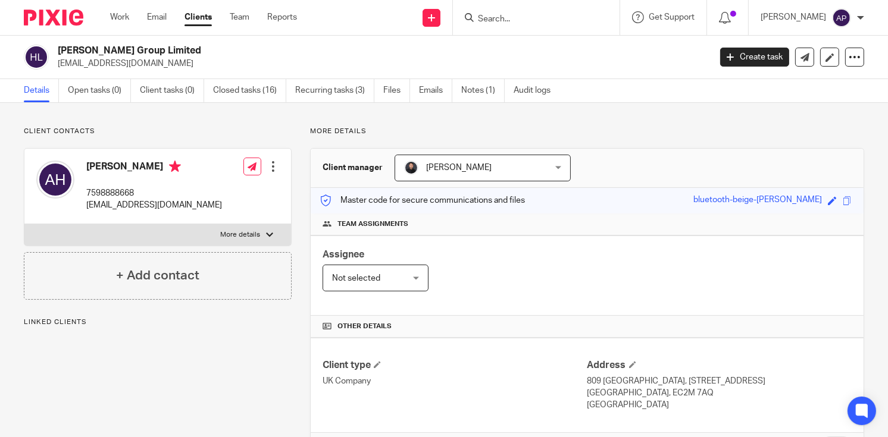
click at [160, 47] on div "[PERSON_NAME] Group Limited [EMAIL_ADDRESS][DOMAIN_NAME]" at bounding box center [363, 57] width 678 height 25
drag, startPoint x: 57, startPoint y: 62, endPoint x: 154, endPoint y: 62, distance: 97.0
click at [154, 62] on div "Husson Group Limited info@hussongroup.com" at bounding box center [363, 57] width 678 height 25
copy p "info@hussongroup.com"
click at [98, 167] on h4 "Abdi Hussein" at bounding box center [154, 168] width 136 height 15
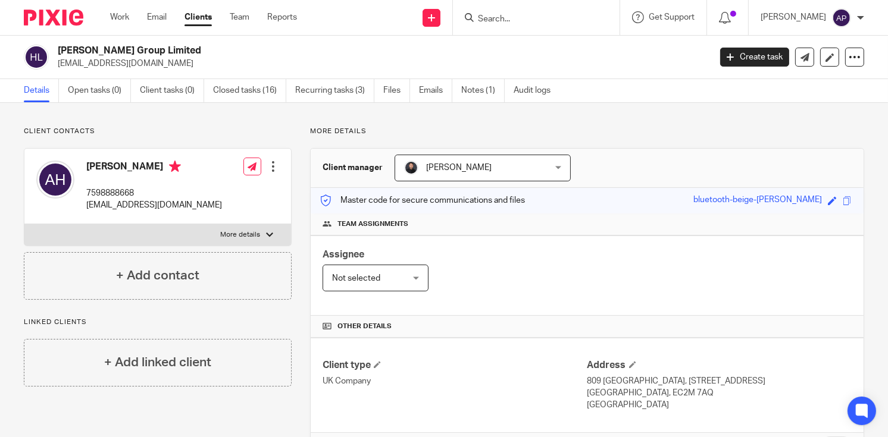
click at [98, 167] on h4 "Abdi Hussein" at bounding box center [154, 168] width 136 height 15
copy h4 "Abdi"
click at [531, 21] on input "Search" at bounding box center [530, 19] width 107 height 11
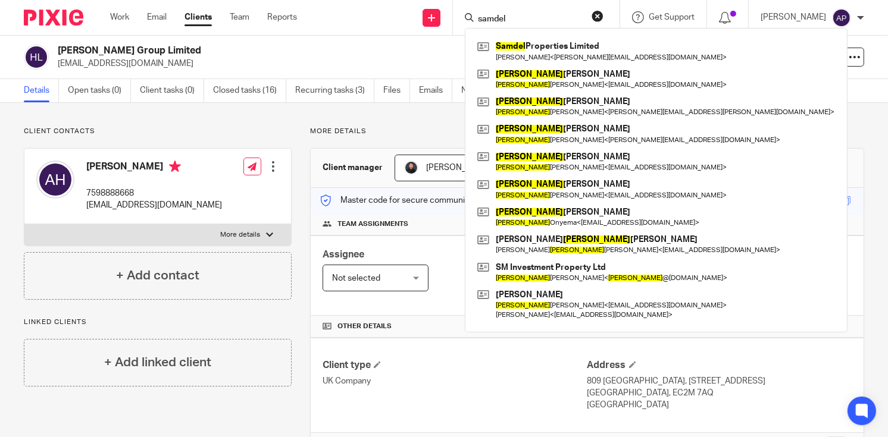
type input "samdel"
click at [551, 36] on div "Samdel Properties Limited Samuel Mitchell < samuel@oscarowenlettings.co.uk > Sa…" at bounding box center [656, 180] width 383 height 305
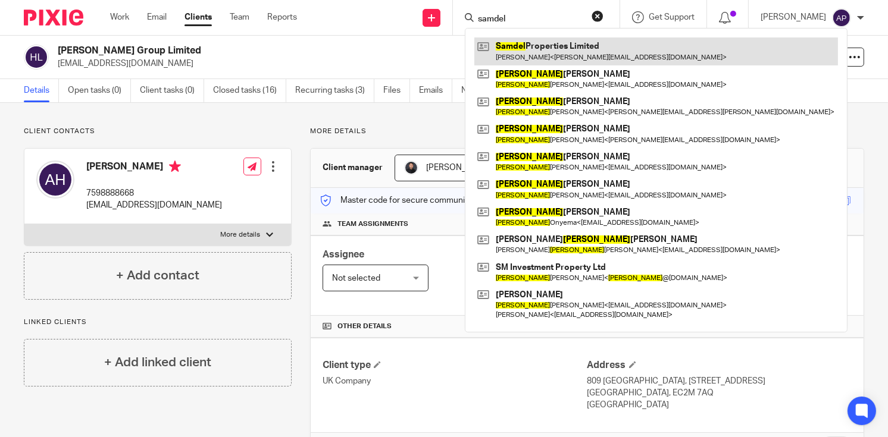
click at [553, 46] on link at bounding box center [656, 50] width 364 height 27
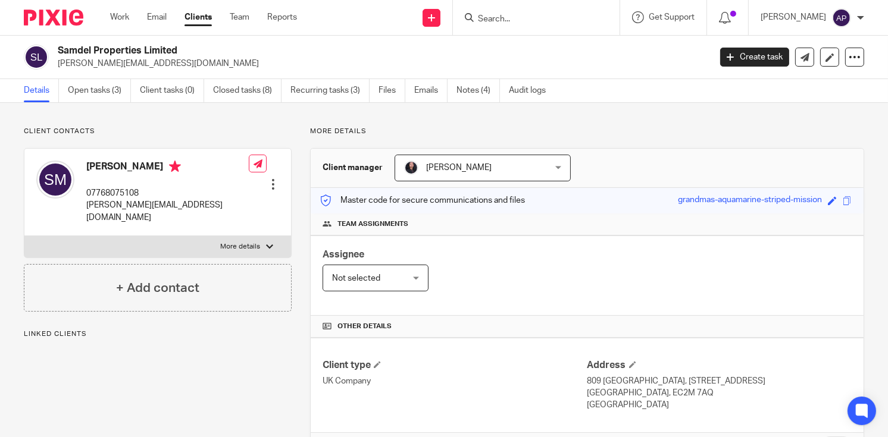
drag, startPoint x: 58, startPoint y: 48, endPoint x: 176, endPoint y: 48, distance: 118.4
click at [176, 48] on h2 "Samdel Properties Limited" at bounding box center [315, 51] width 515 height 12
copy h2 "Samdel Properties Limited"
click at [505, 21] on input "Search" at bounding box center [530, 19] width 107 height 11
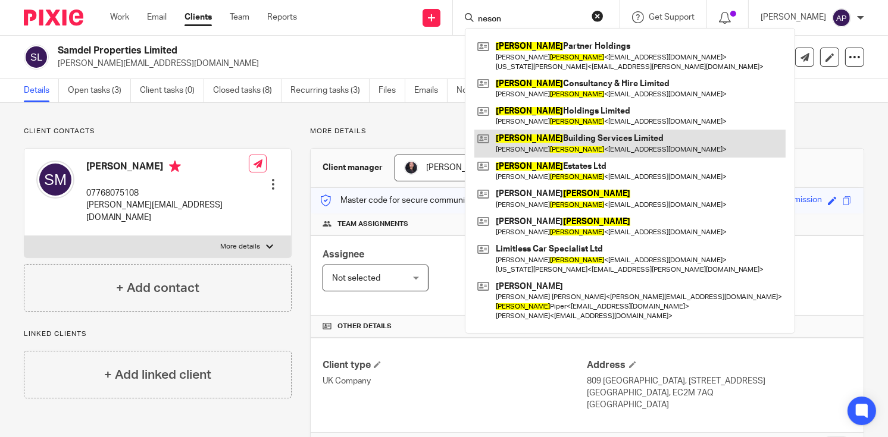
type input "neson"
click at [572, 145] on link at bounding box center [629, 143] width 311 height 27
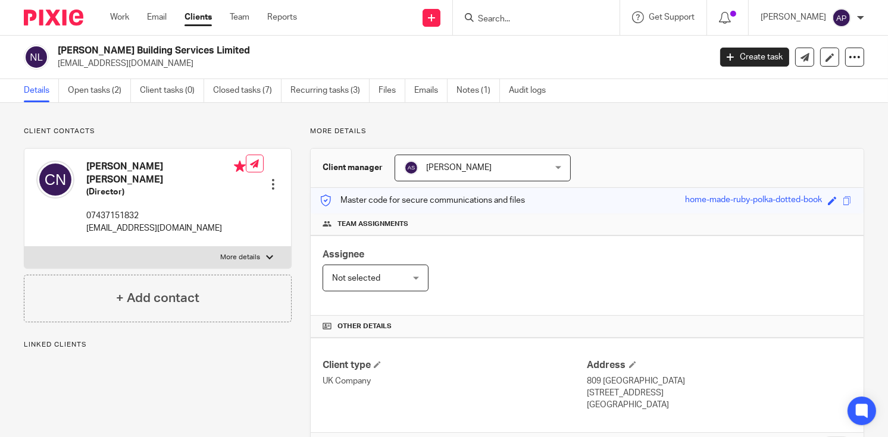
drag, startPoint x: 58, startPoint y: 49, endPoint x: 218, endPoint y: 50, distance: 160.1
click at [218, 50] on h2 "[PERSON_NAME] Building Services Limited" at bounding box center [315, 51] width 515 height 12
copy h2 "[PERSON_NAME] Building Services Limited"
click at [490, 18] on input "Search" at bounding box center [530, 19] width 107 height 11
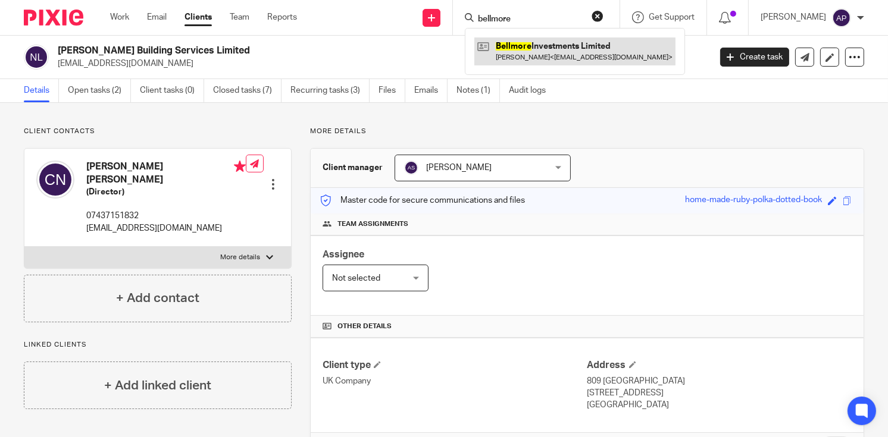
type input "bellmore"
click at [570, 53] on link at bounding box center [574, 50] width 201 height 27
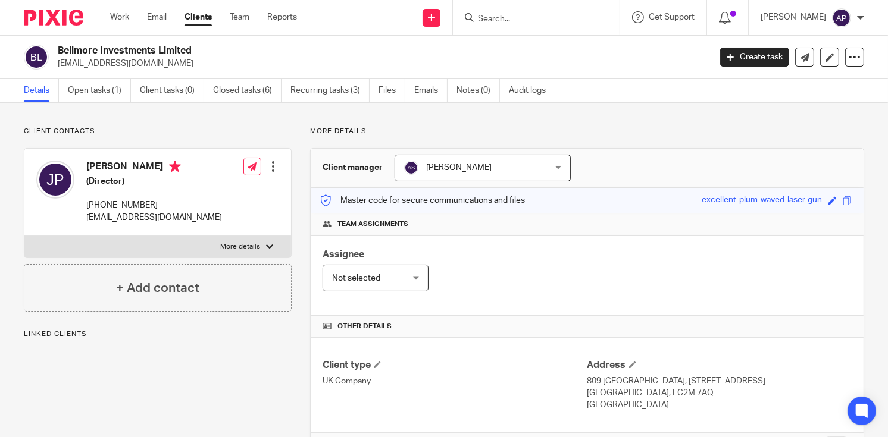
drag, startPoint x: 55, startPoint y: 49, endPoint x: 193, endPoint y: 49, distance: 138.1
click at [193, 49] on div "Bellmore Investments Limited juddp@robmeg.co.za" at bounding box center [363, 57] width 678 height 25
copy h2 "Bellmore Investments Limited"
drag, startPoint x: 506, startPoint y: 18, endPoint x: 511, endPoint y: 13, distance: 6.8
click at [508, 17] on input "Search" at bounding box center [530, 19] width 107 height 11
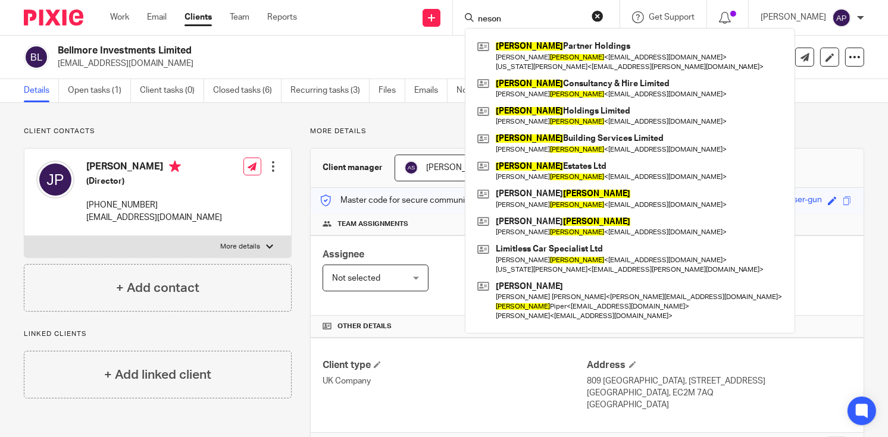
type input "neson"
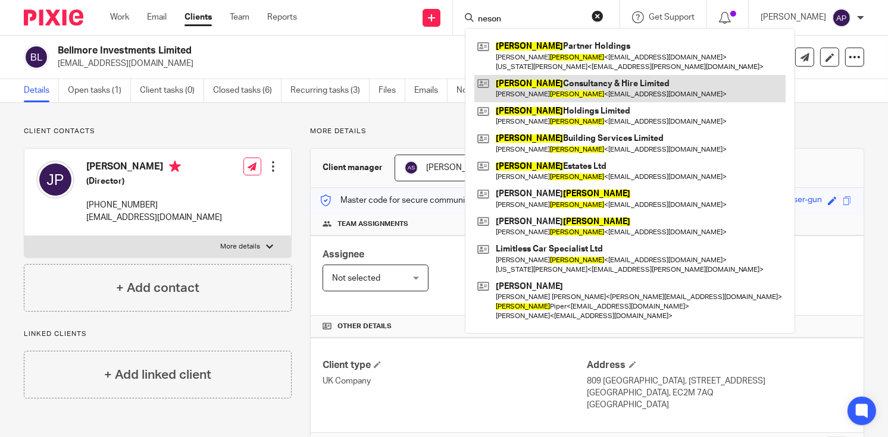
click at [586, 96] on link at bounding box center [629, 88] width 311 height 27
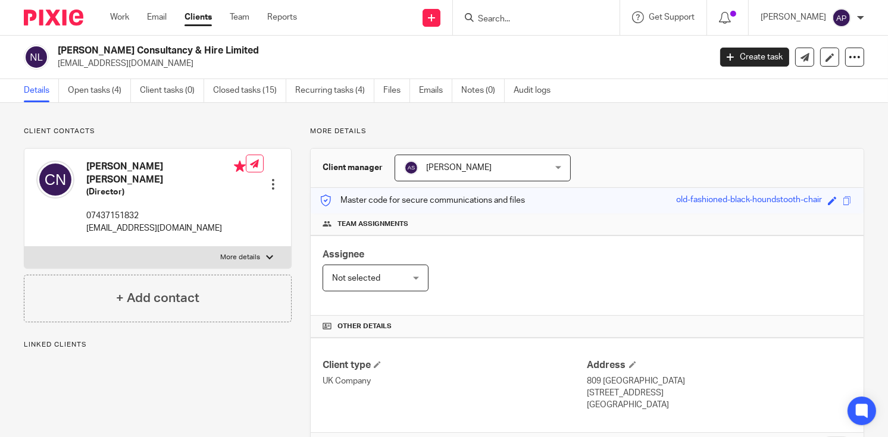
click at [216, 51] on h2 "Newson Consultancy & Hire Limited" at bounding box center [315, 51] width 515 height 12
click at [500, 19] on input "Search" at bounding box center [530, 19] width 107 height 11
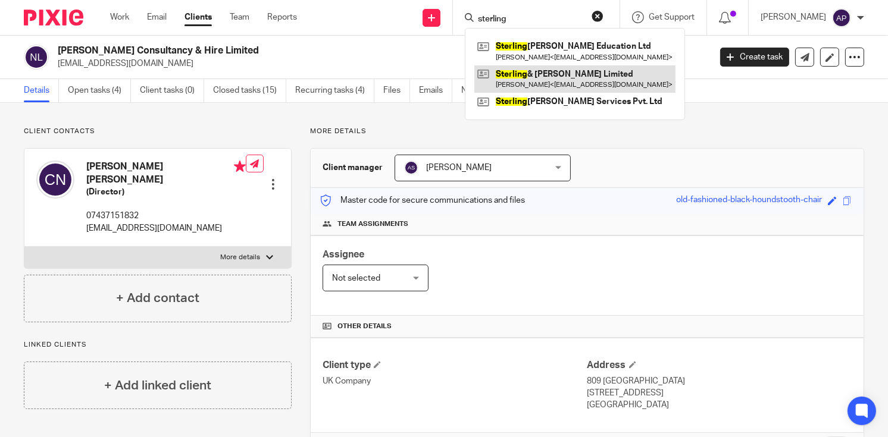
type input "sterling"
click at [568, 79] on link at bounding box center [574, 78] width 201 height 27
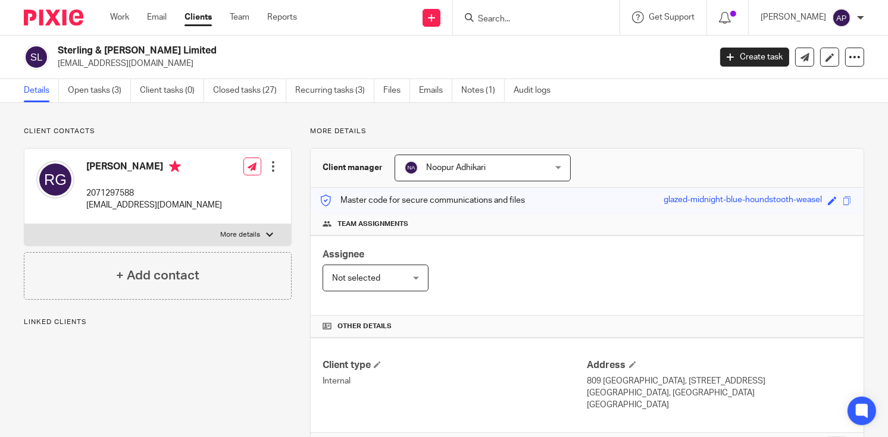
click at [182, 49] on h2 "Sterling & [PERSON_NAME] Limited" at bounding box center [315, 51] width 515 height 12
click at [499, 17] on input "Search" at bounding box center [530, 19] width 107 height 11
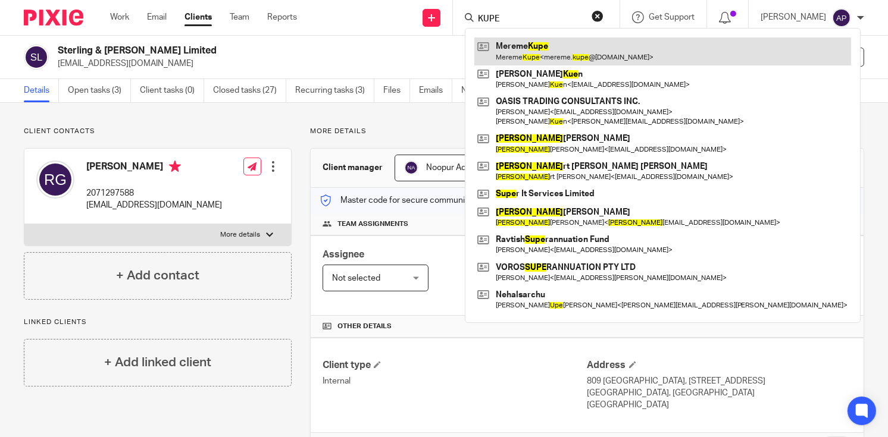
type input "KUPE"
click at [598, 43] on link at bounding box center [662, 50] width 377 height 27
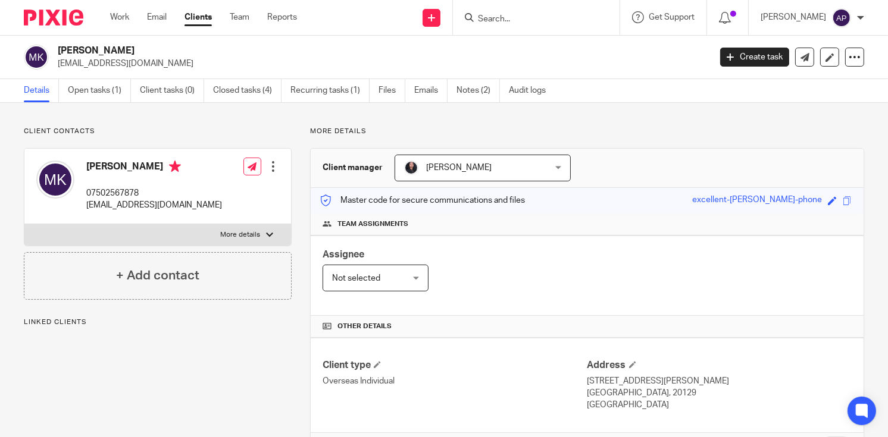
drag, startPoint x: 59, startPoint y: 46, endPoint x: 129, endPoint y: 48, distance: 69.6
click at [129, 48] on h2 "[PERSON_NAME]" at bounding box center [315, 51] width 515 height 12
copy h2 "[PERSON_NAME]"
click at [504, 21] on input "Search" at bounding box center [530, 19] width 107 height 11
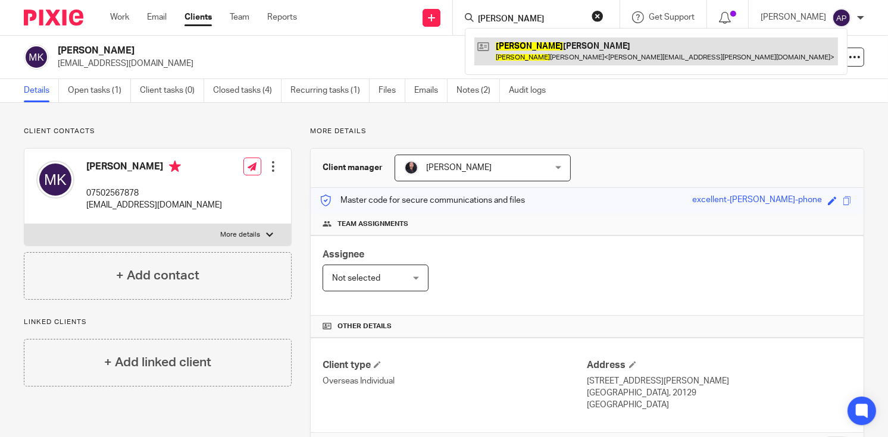
type input "ATTAUR"
click at [540, 49] on link at bounding box center [656, 50] width 364 height 27
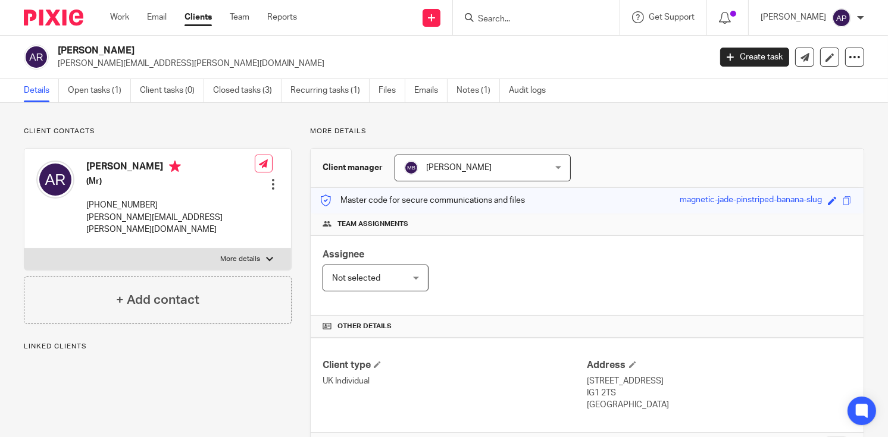
drag, startPoint x: 56, startPoint y: 47, endPoint x: 137, endPoint y: 45, distance: 81.6
click at [137, 45] on div "Attaur Rahman aalia.rahman@hotmail.co.uk" at bounding box center [363, 57] width 678 height 25
copy h2 "Attaur Rahman"
click at [490, 16] on input "Search" at bounding box center [530, 19] width 107 height 11
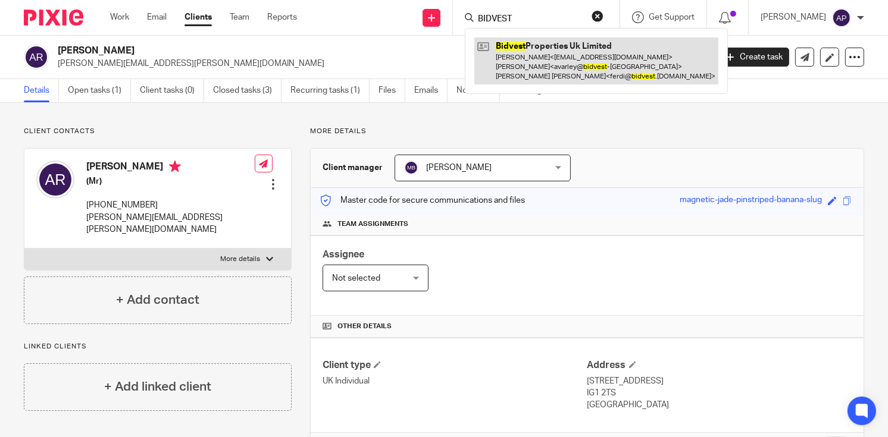
type input "BIDVEST"
click at [561, 49] on link at bounding box center [596, 60] width 244 height 47
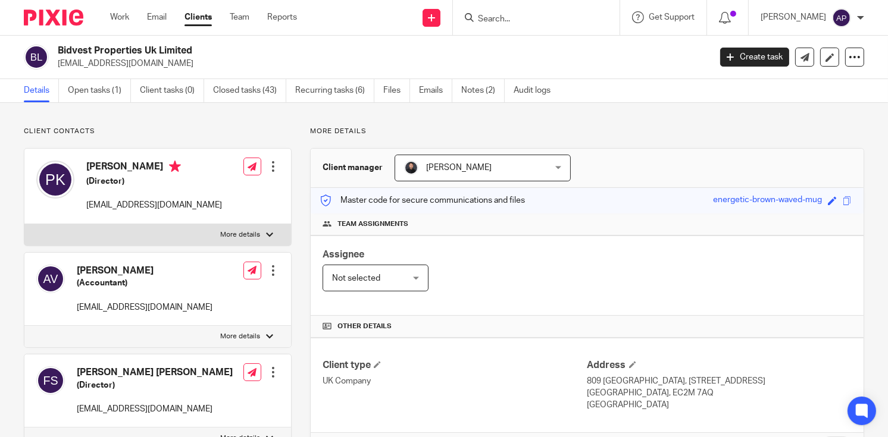
drag, startPoint x: 58, startPoint y: 46, endPoint x: 220, endPoint y: 45, distance: 162.5
click at [220, 45] on h2 "Bidvest Properties Uk Limited" at bounding box center [315, 51] width 515 height 12
copy h2 "Bidvest Properties Uk Limited"
click at [508, 15] on input "Search" at bounding box center [530, 19] width 107 height 11
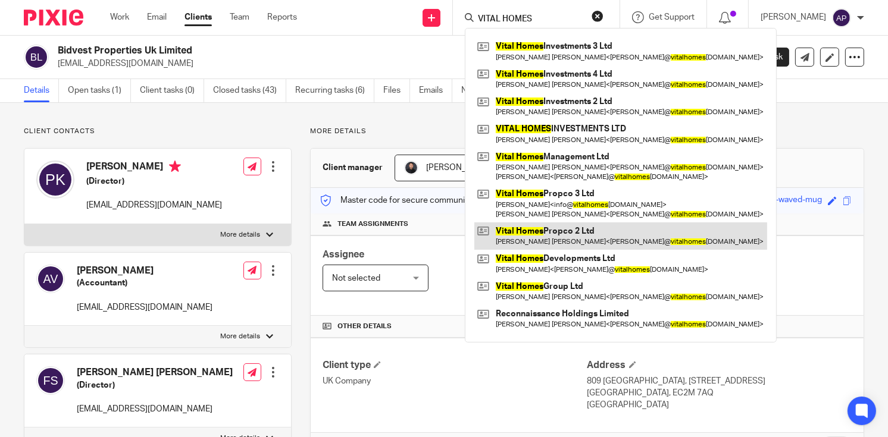
type input "VITAL HOMES"
click at [602, 234] on link at bounding box center [620, 236] width 293 height 27
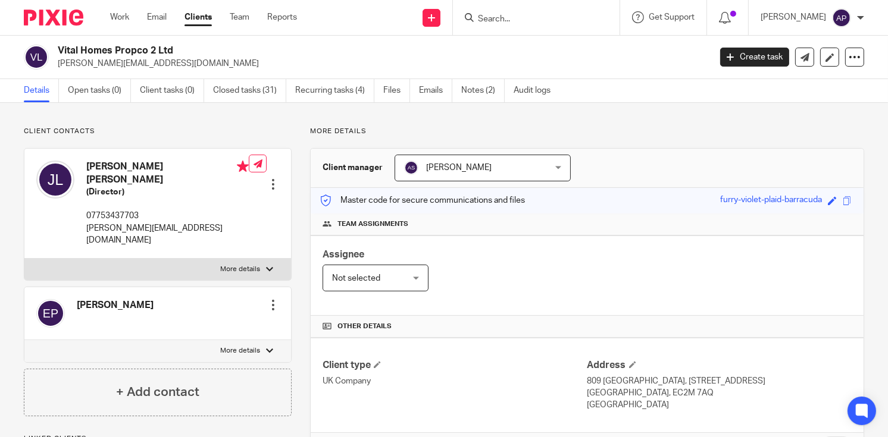
drag, startPoint x: 0, startPoint y: 0, endPoint x: 175, endPoint y: 47, distance: 181.2
click at [175, 47] on h2 "Vital Homes Propco 2 Ltd" at bounding box center [315, 51] width 515 height 12
drag, startPoint x: 55, startPoint y: 62, endPoint x: 181, endPoint y: 62, distance: 126.2
click at [181, 62] on div "Vital Homes Propco 2 Ltd james@vitalhomesgroup.com" at bounding box center [363, 57] width 678 height 25
copy p "james@vitalhomesgroup.com"
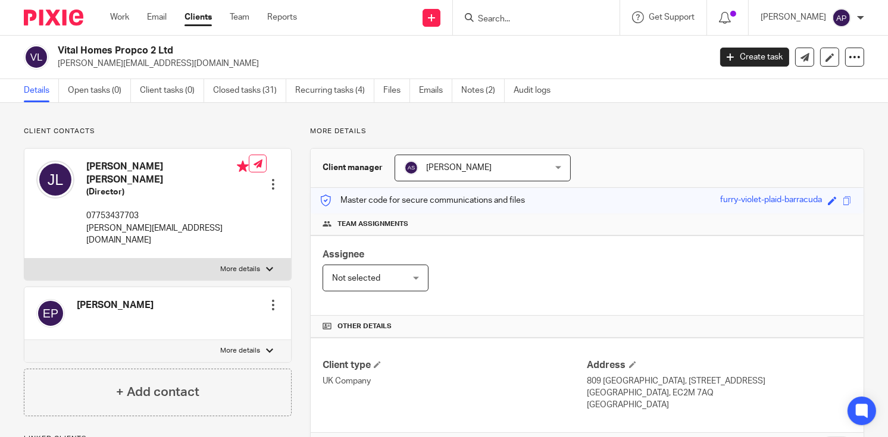
click at [102, 162] on h4 "James Stephen Philip Levy" at bounding box center [167, 174] width 162 height 26
copy h4 "James"
click at [498, 14] on input "Search" at bounding box center [530, 19] width 107 height 11
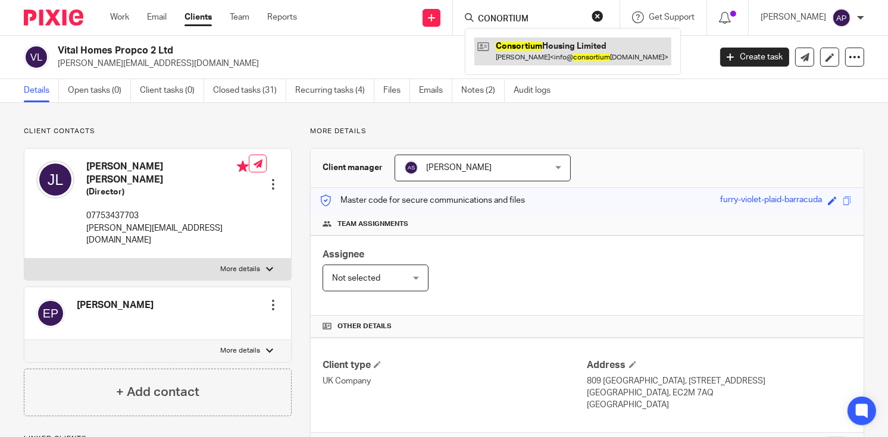
type input "CONORTIUM"
click at [576, 45] on link at bounding box center [572, 50] width 197 height 27
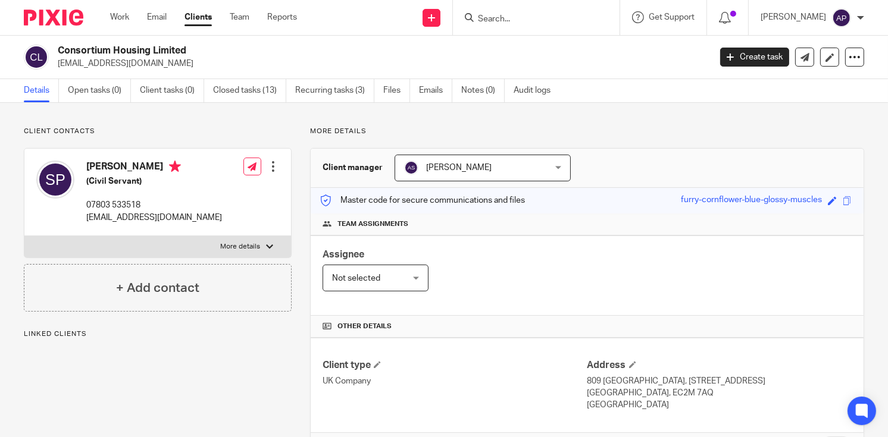
drag, startPoint x: 58, startPoint y: 49, endPoint x: 189, endPoint y: 49, distance: 130.3
click at [189, 49] on h2 "Consortium Housing Limited" at bounding box center [315, 51] width 515 height 12
copy h2 "Consortium Housing Limited"
drag, startPoint x: 55, startPoint y: 63, endPoint x: 191, endPoint y: 61, distance: 135.7
click at [191, 61] on div "Consortium Housing Limited info@consortiumhousing.com" at bounding box center [363, 57] width 678 height 25
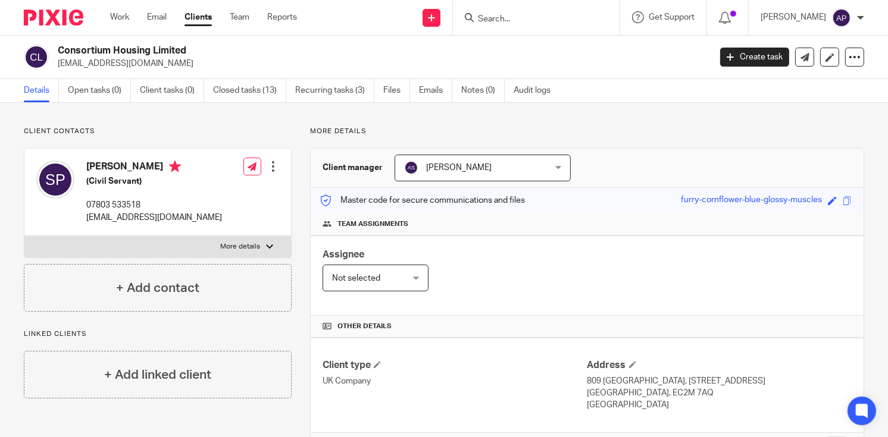
copy p "info@consortiumhousing.com"
click at [104, 167] on h4 "Shalisha Patrick" at bounding box center [154, 168] width 136 height 15
click at [106, 163] on h4 "Shalisha Patrick" at bounding box center [154, 168] width 136 height 15
copy h4 "Shalisha"
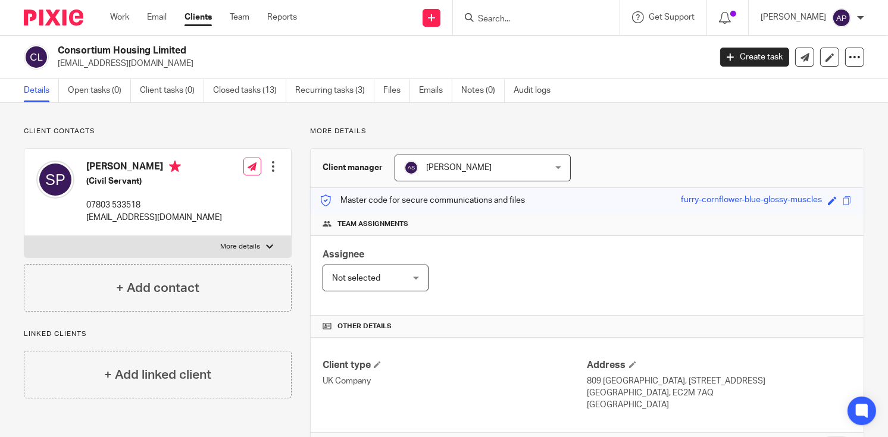
click at [492, 15] on input "Search" at bounding box center [530, 19] width 107 height 11
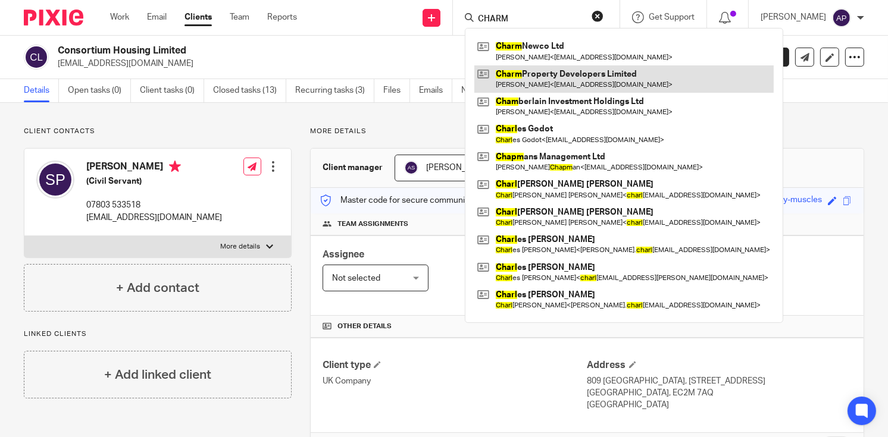
type input "CHARM"
click at [623, 75] on link at bounding box center [623, 78] width 299 height 27
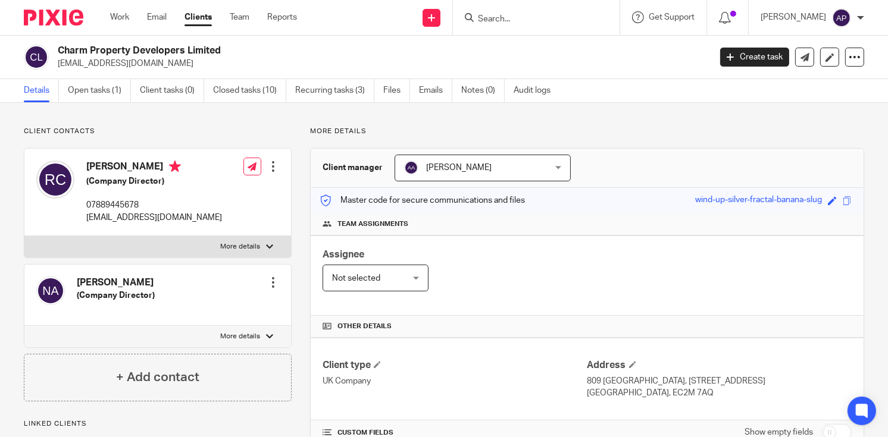
drag, startPoint x: 57, startPoint y: 46, endPoint x: 255, endPoint y: 48, distance: 198.2
click at [255, 48] on div "Charm Property Developers Limited [EMAIL_ADDRESS][DOMAIN_NAME]" at bounding box center [363, 57] width 678 height 25
copy h2 "Charm Property Developers Limited"
drag, startPoint x: 58, startPoint y: 62, endPoint x: 161, endPoint y: 63, distance: 103.0
click at [161, 63] on p "[EMAIL_ADDRESS][DOMAIN_NAME]" at bounding box center [380, 64] width 644 height 12
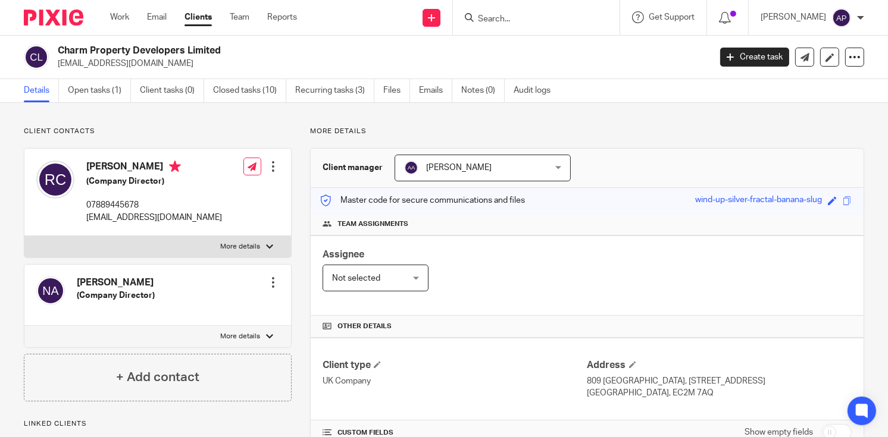
copy p "[EMAIL_ADDRESS][DOMAIN_NAME]"
click at [94, 167] on h4 "[PERSON_NAME]" at bounding box center [154, 168] width 136 height 15
copy h4 "[DEMOGRAPHIC_DATA]"
click at [505, 18] on input "Search" at bounding box center [530, 19] width 107 height 11
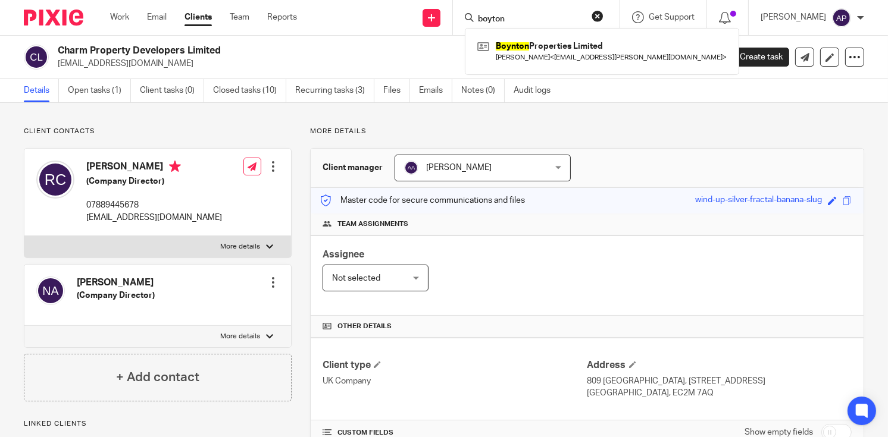
type input "boyton"
click at [603, 17] on button "reset" at bounding box center [597, 16] width 12 height 12
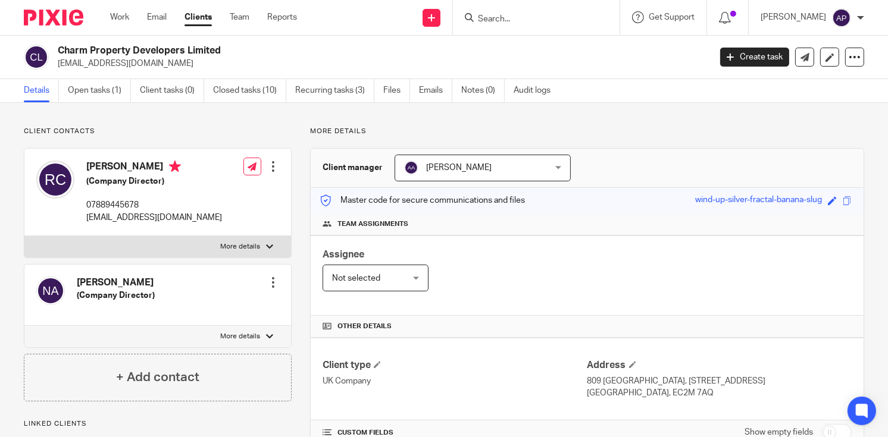
click at [517, 18] on input "Search" at bounding box center [530, 19] width 107 height 11
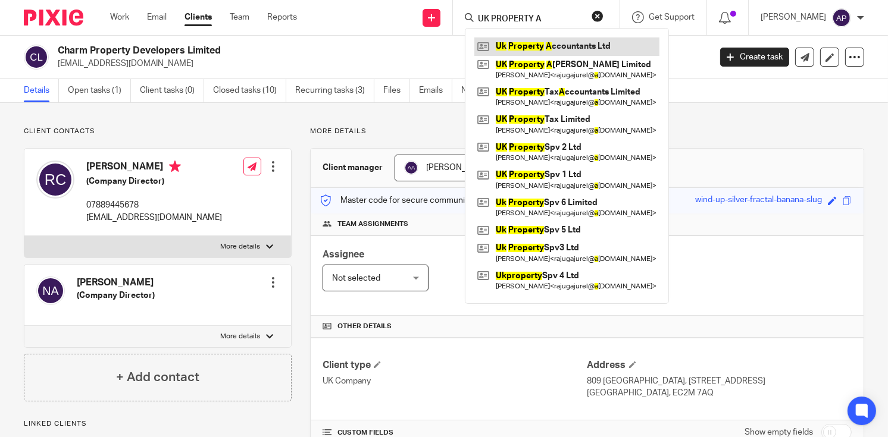
type input "UK PROPERTY A"
click at [577, 48] on link at bounding box center [566, 46] width 185 height 18
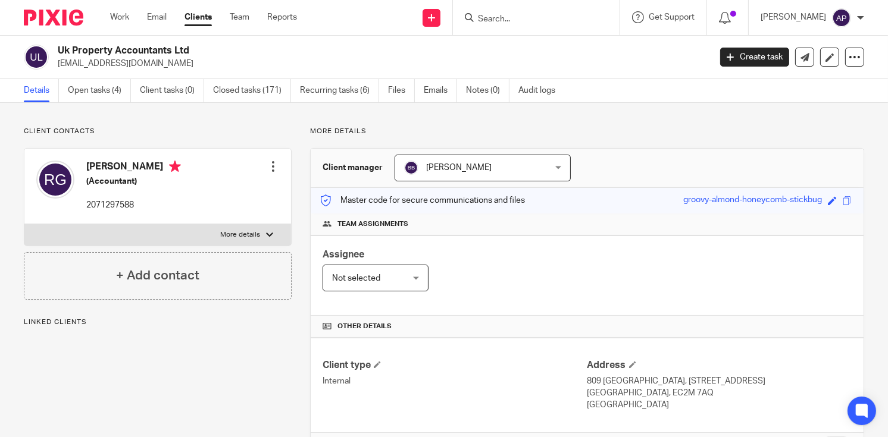
drag, startPoint x: 58, startPoint y: 47, endPoint x: 190, endPoint y: 49, distance: 132.1
click at [190, 49] on h2 "Uk Property Accountants Ltd" at bounding box center [315, 51] width 515 height 12
copy h2 "Uk Property Accountants Ltd"
click at [527, 17] on input "Search" at bounding box center [530, 19] width 107 height 11
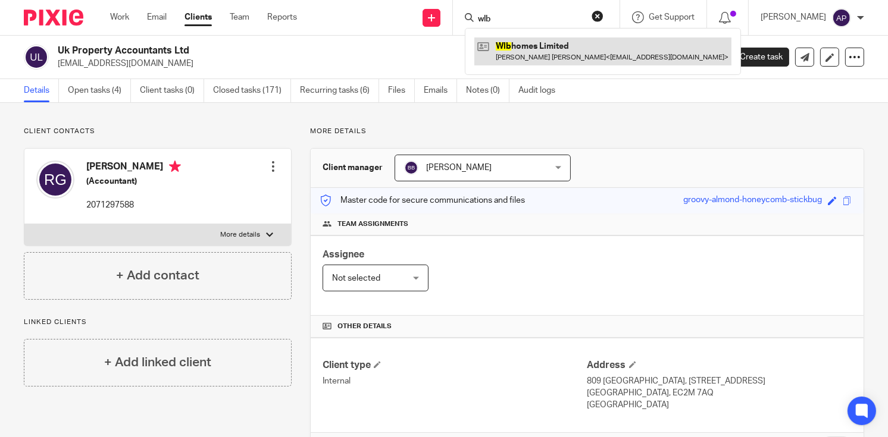
type input "wlb"
click at [573, 46] on link at bounding box center [602, 50] width 257 height 27
